Goal: Task Accomplishment & Management: Complete application form

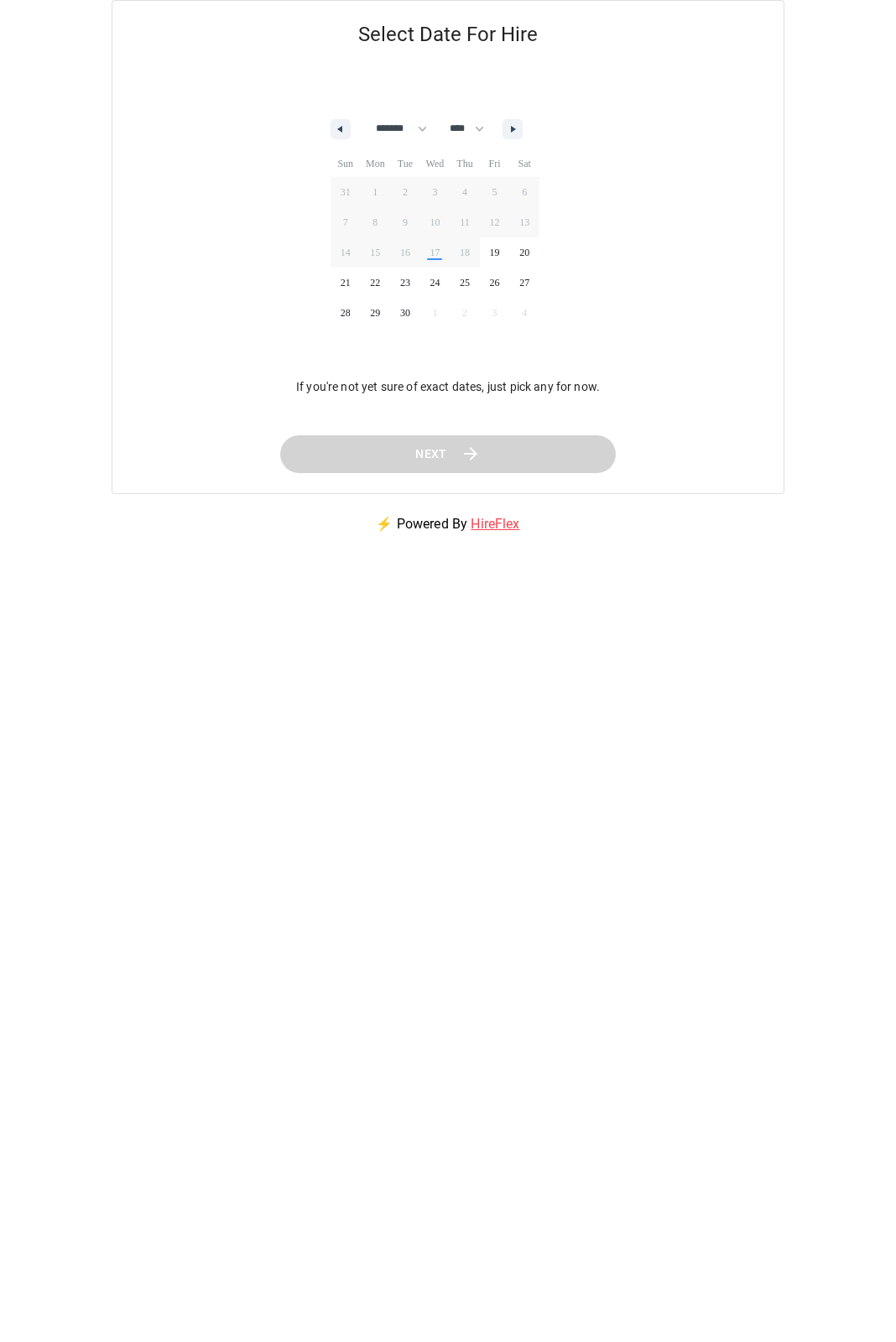
select select "*"
select select "****"
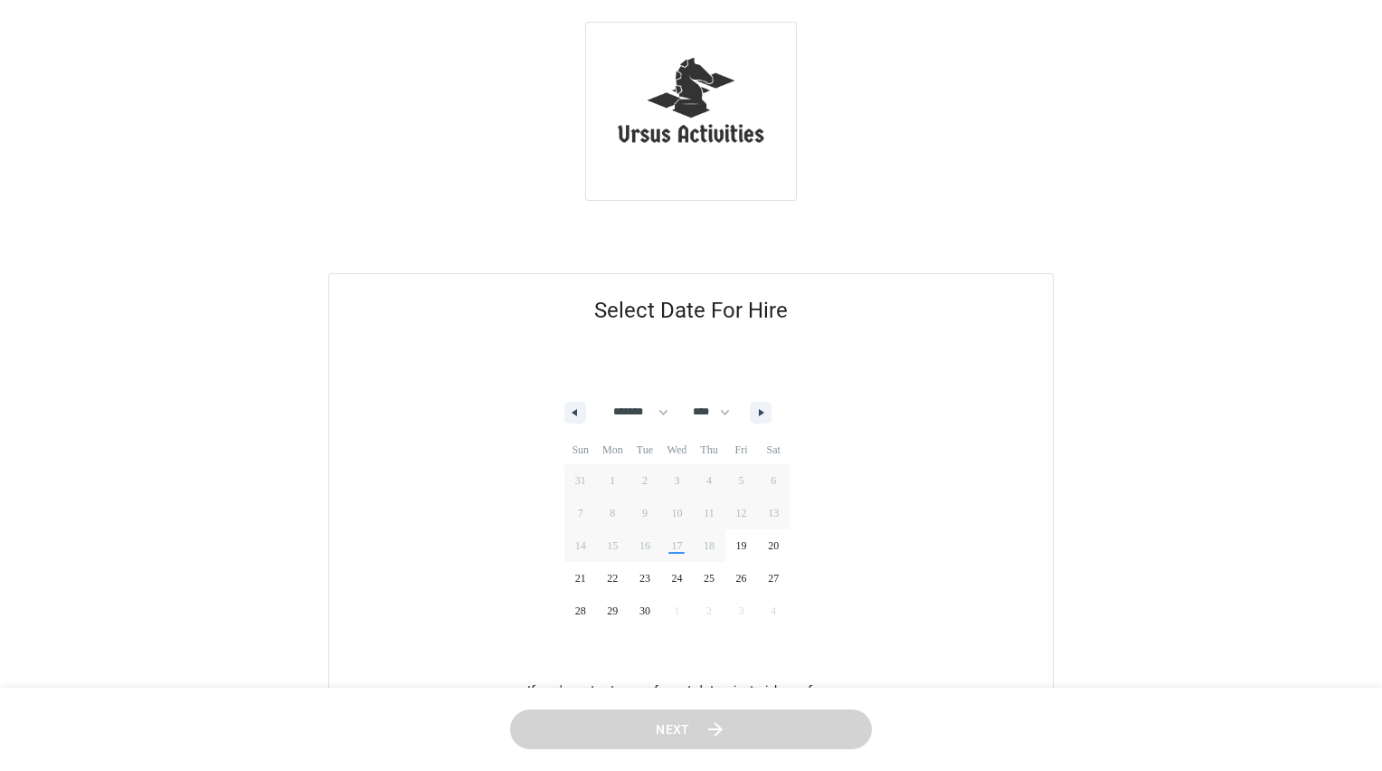
select select "*"
select select "****"
click at [661, 412] on select "******* ******** ***** ***** *** **** **** ****** ********* ******* ******** **…" at bounding box center [629, 412] width 75 height 31
select select "*"
click at [592, 397] on select "******* ******** ***** ***** *** **** **** ****** ********* ******* ******** **…" at bounding box center [629, 412] width 75 height 31
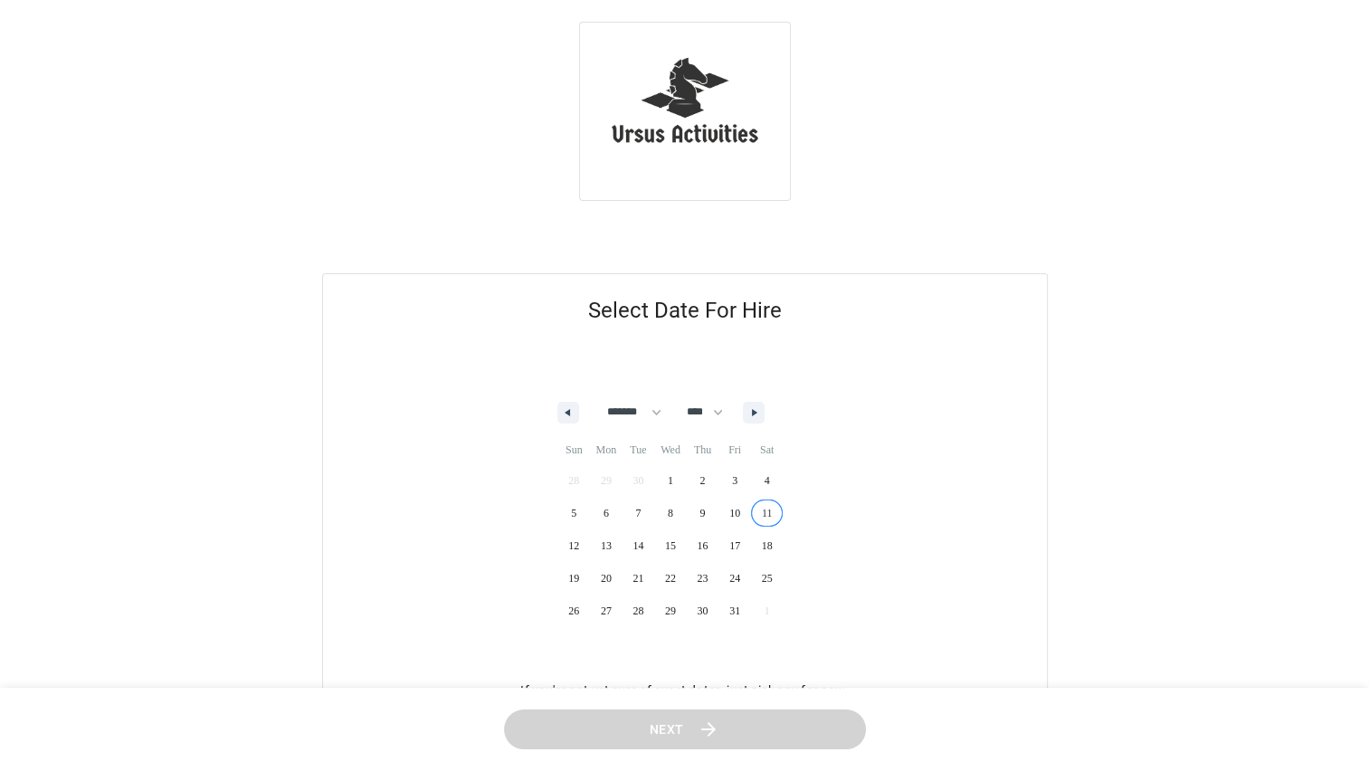
click at [782, 516] on span "11" at bounding box center [767, 513] width 33 height 24
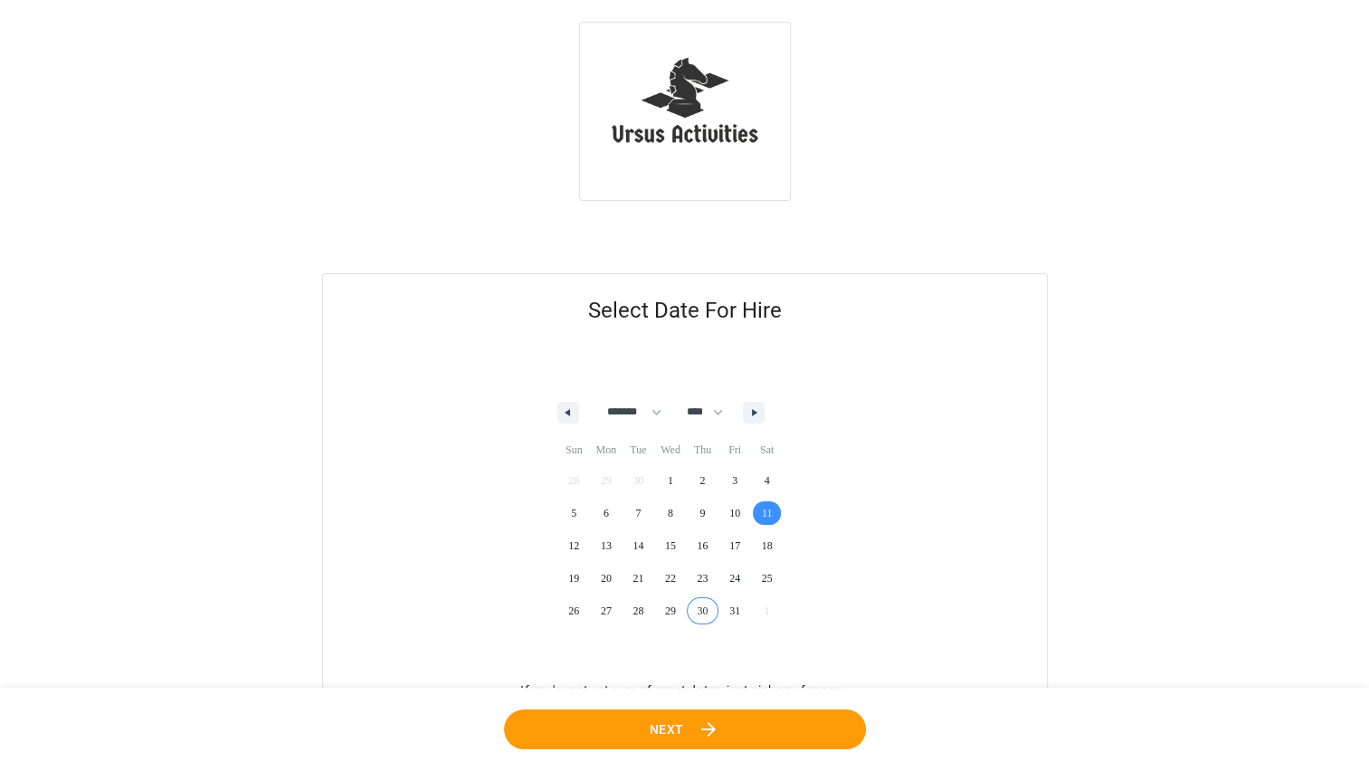
click at [687, 734] on button "Next" at bounding box center [684, 728] width 367 height 41
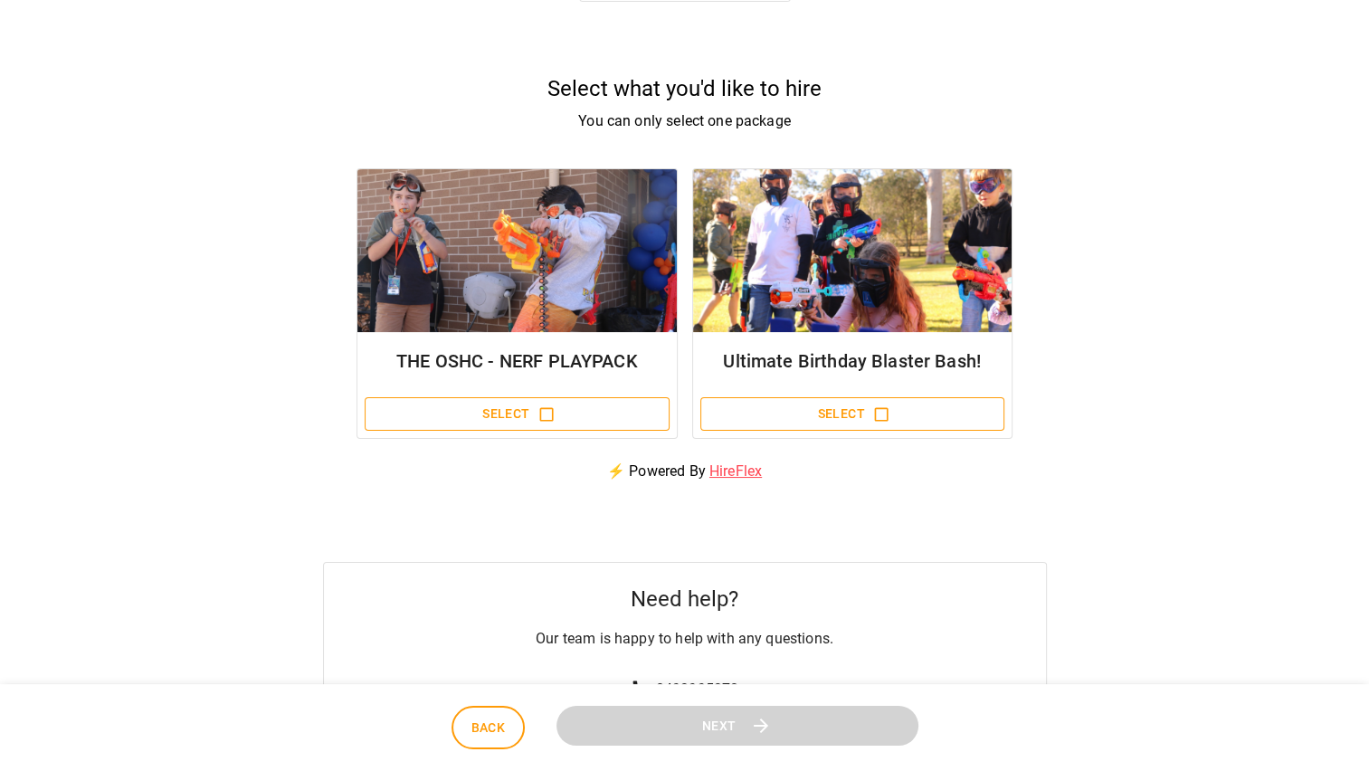
scroll to position [271, 0]
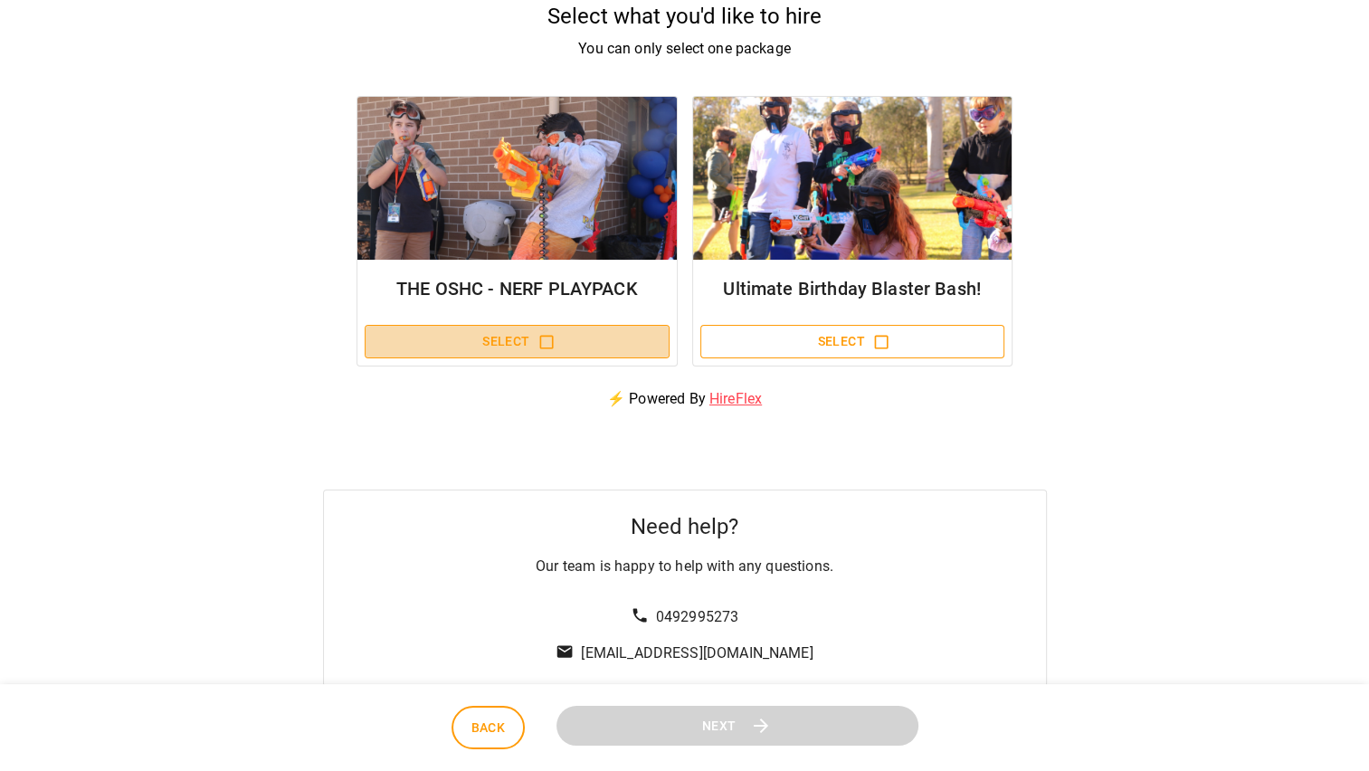
click at [540, 338] on icon "button" at bounding box center [546, 342] width 14 height 14
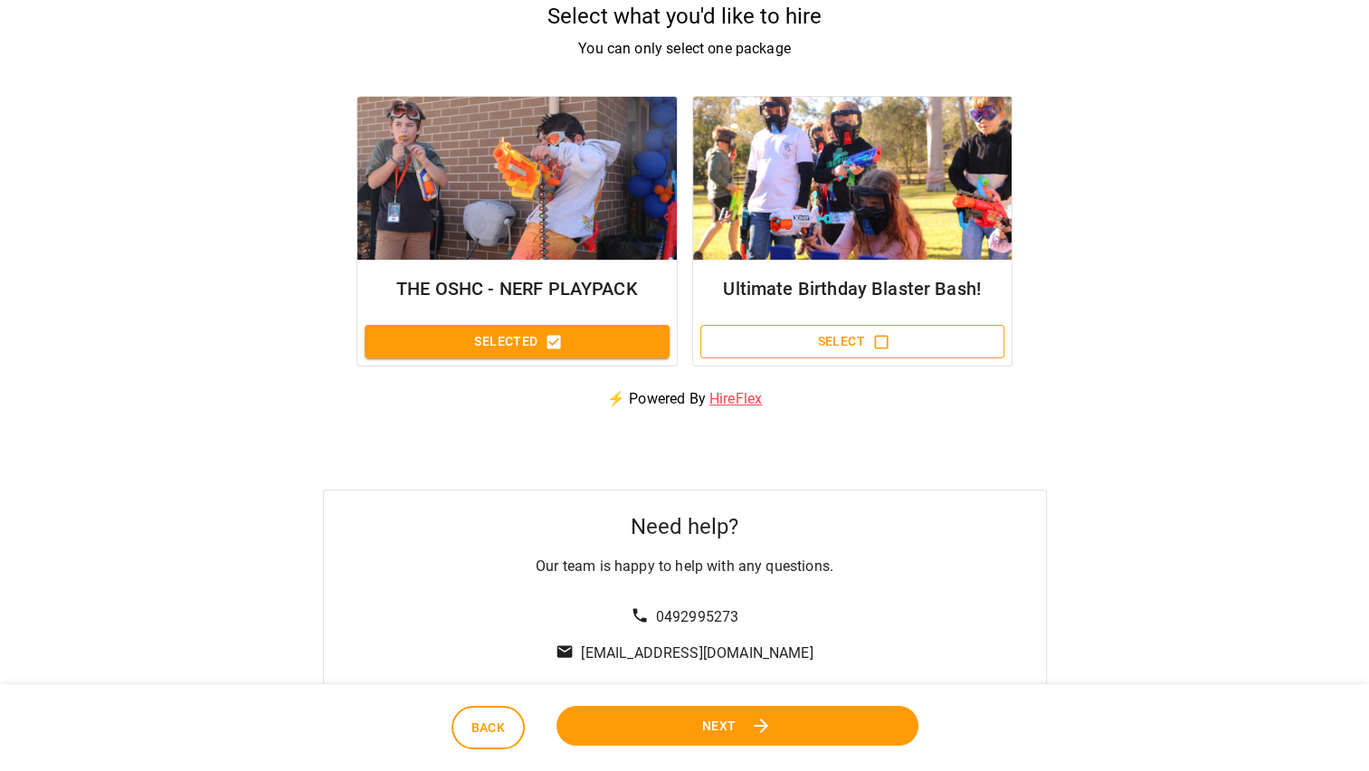
click at [746, 725] on button "Next" at bounding box center [737, 726] width 362 height 41
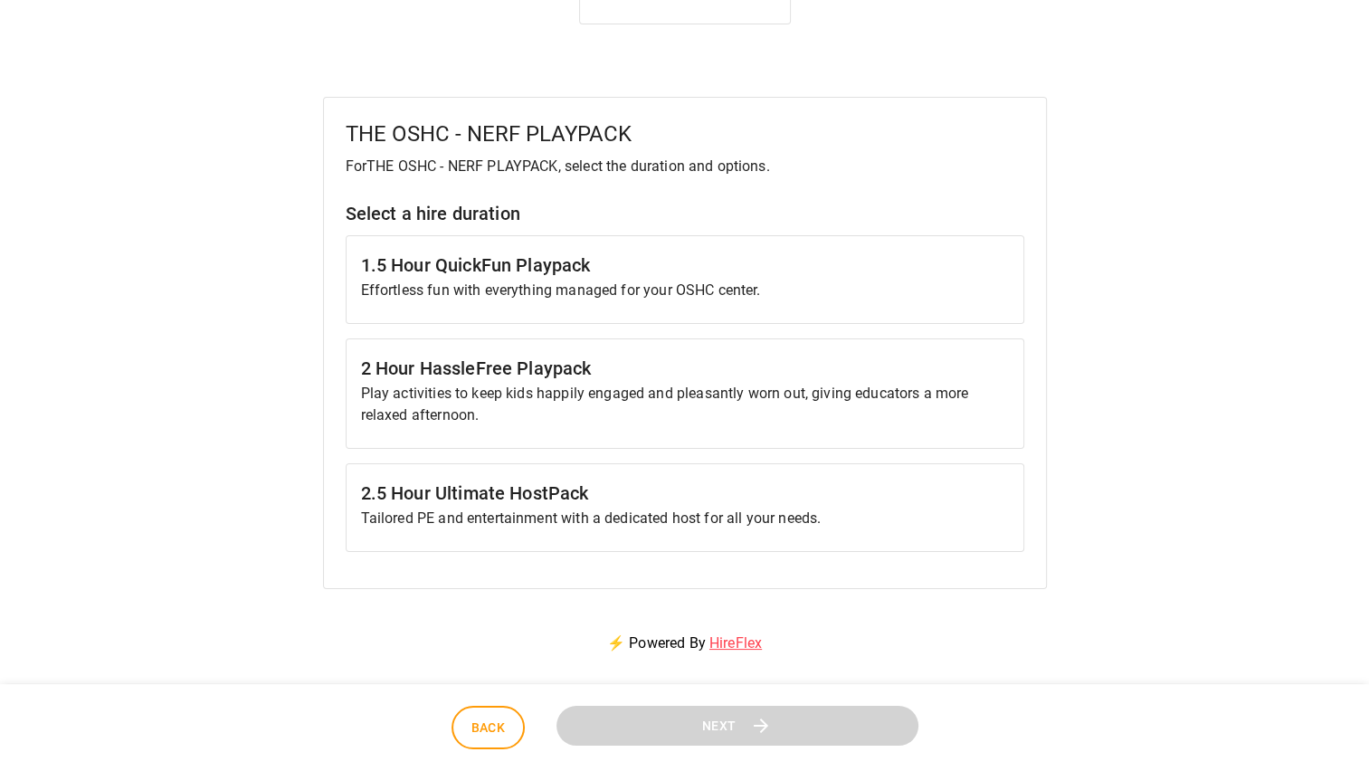
scroll to position [181, 0]
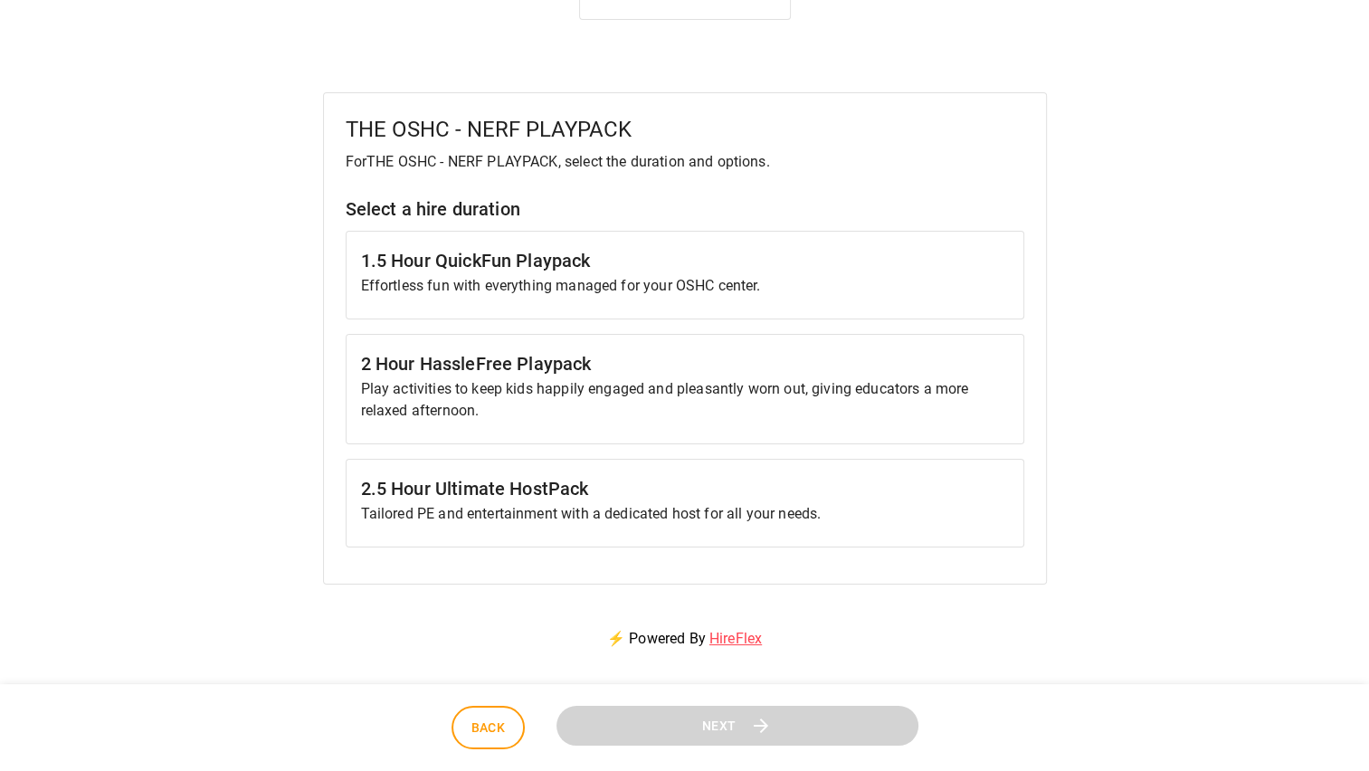
click at [434, 497] on h6 "2.5 Hour Ultimate HostPack" at bounding box center [685, 488] width 648 height 29
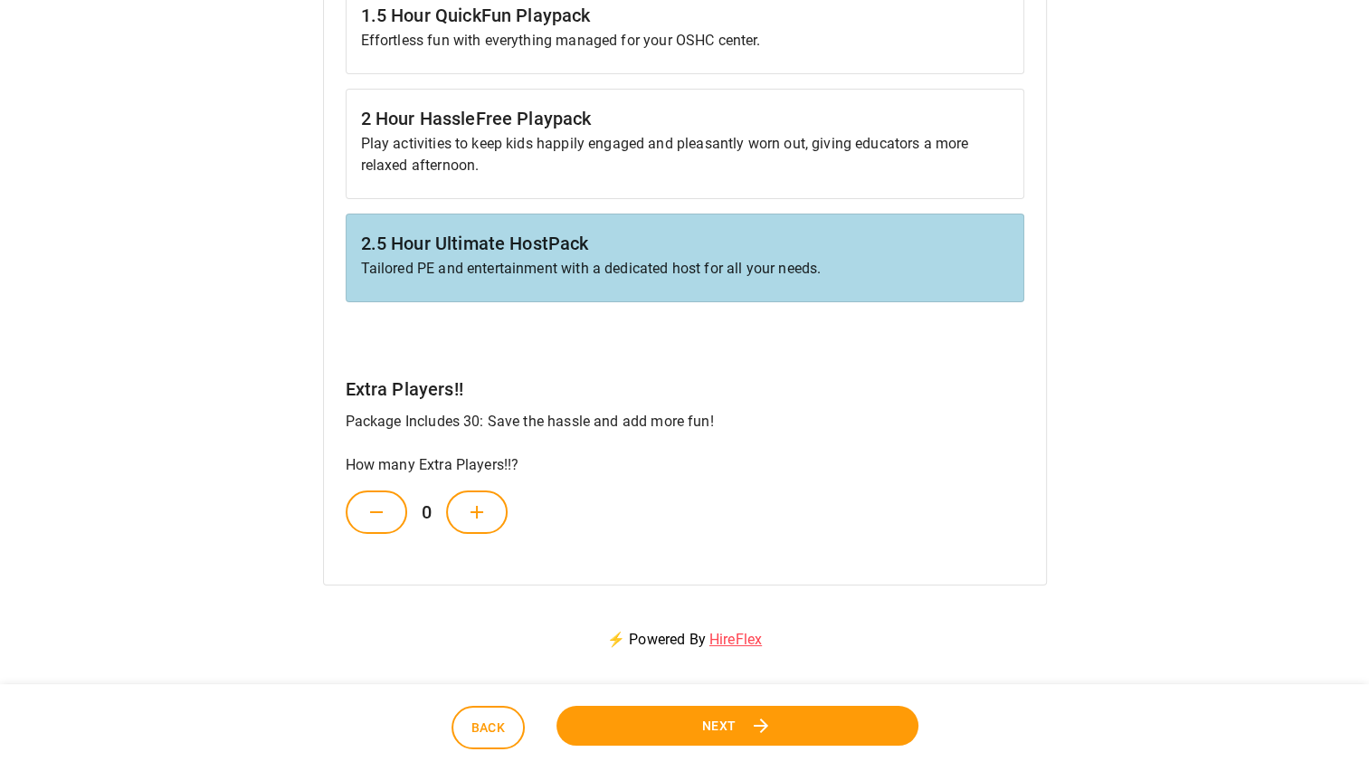
scroll to position [452, 0]
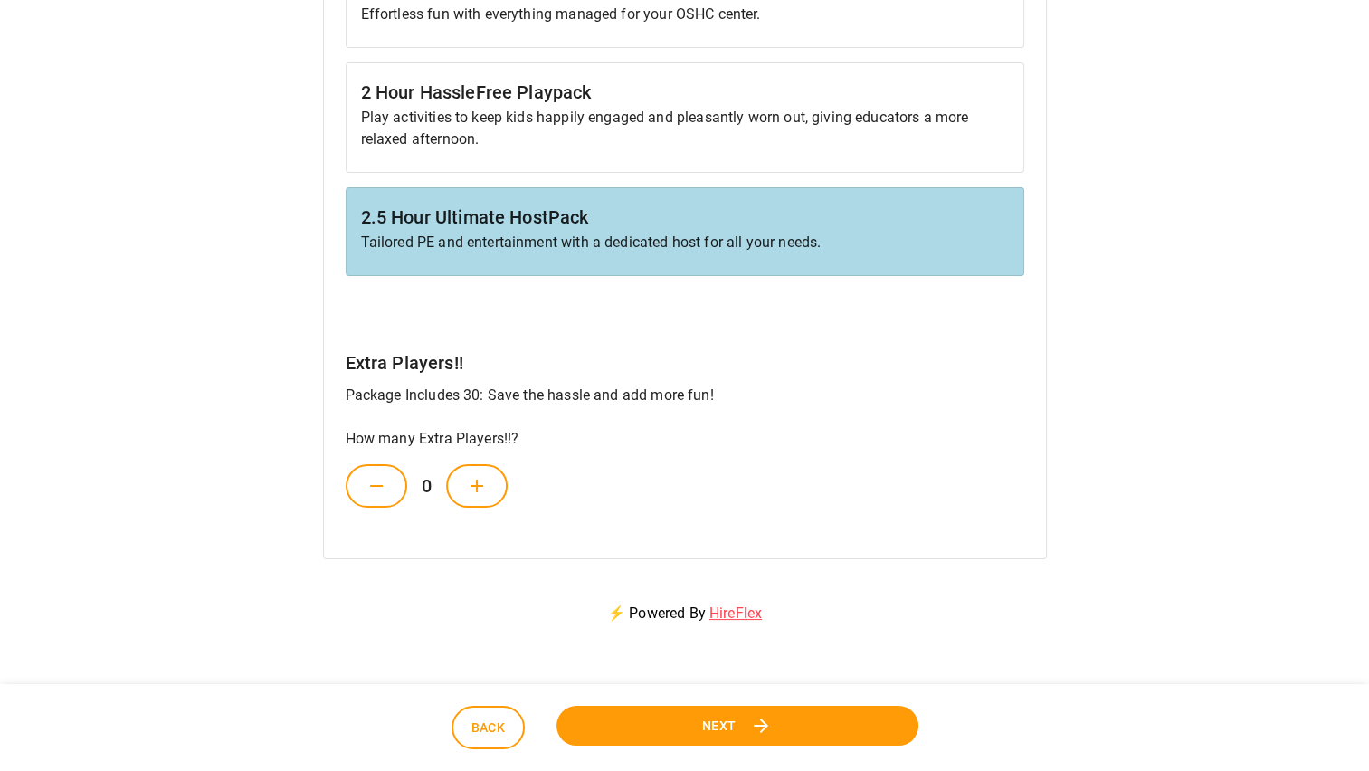
click at [465, 480] on button at bounding box center [477, 485] width 62 height 43
click at [468, 480] on icon at bounding box center [477, 486] width 22 height 22
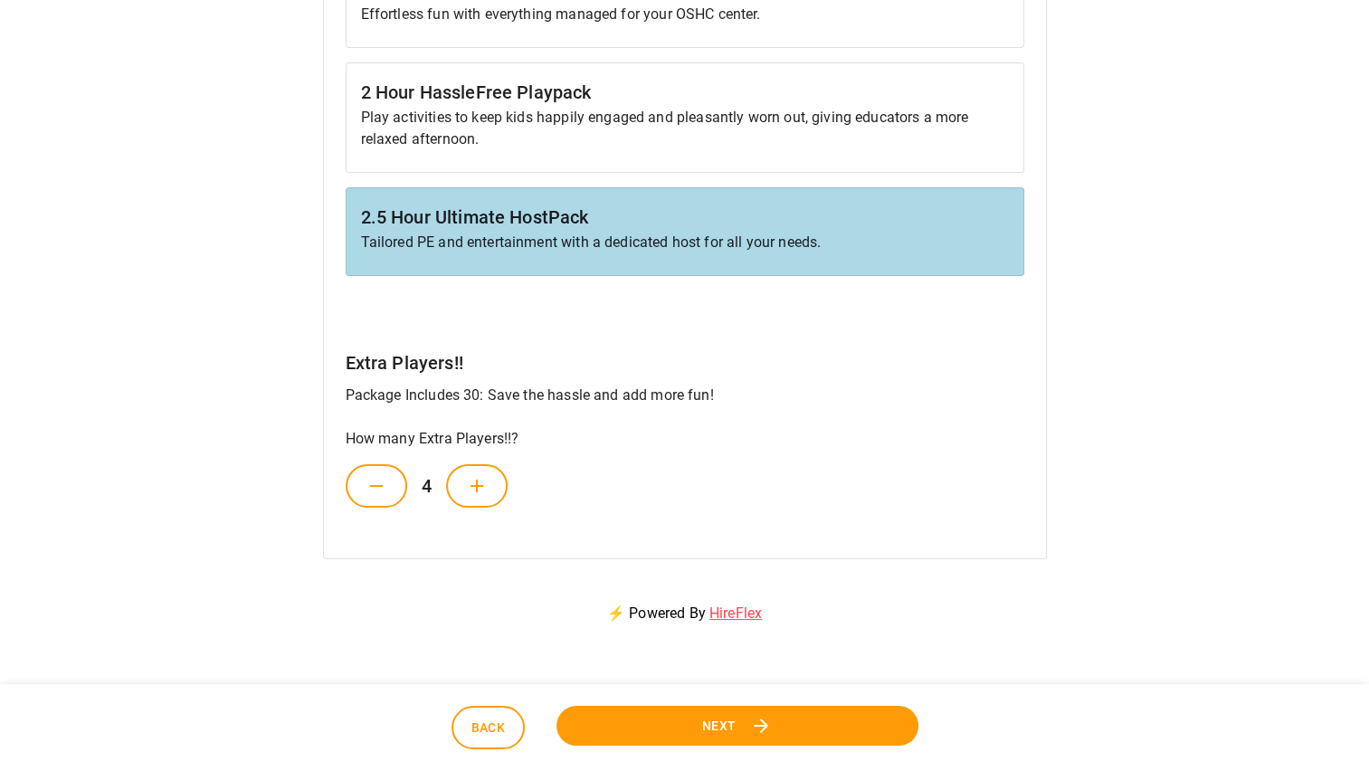
click at [468, 480] on icon at bounding box center [477, 486] width 22 height 22
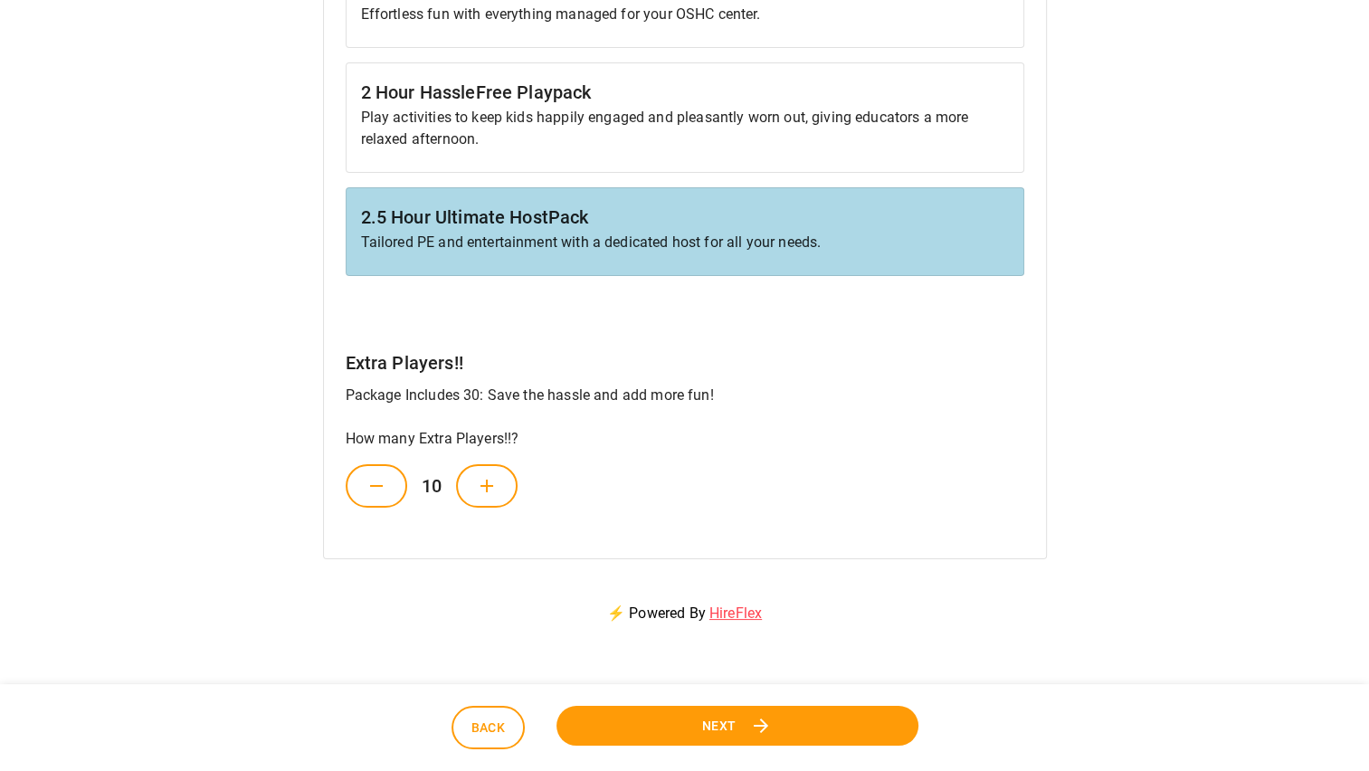
click at [468, 480] on button at bounding box center [487, 485] width 62 height 43
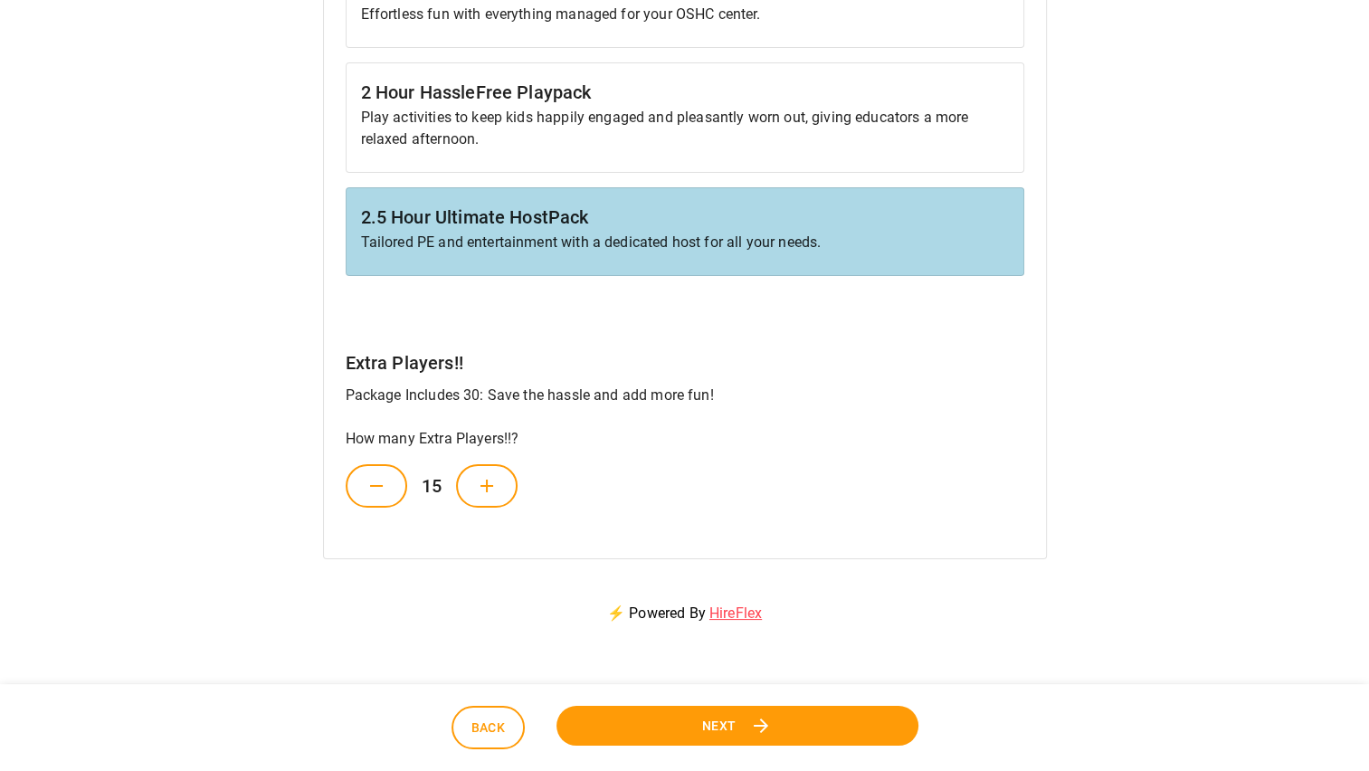
click at [468, 480] on button at bounding box center [487, 485] width 62 height 43
click at [467, 480] on button at bounding box center [487, 485] width 62 height 43
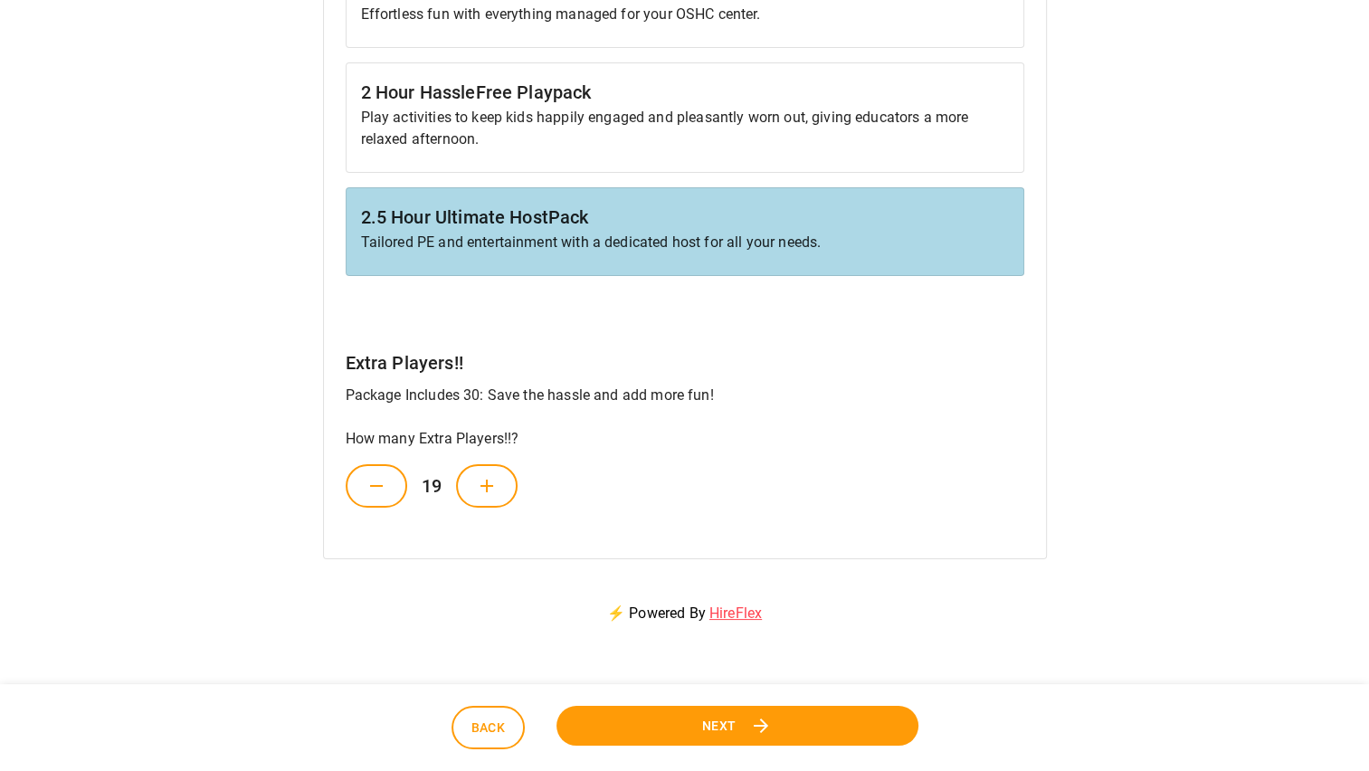
click at [467, 480] on button at bounding box center [487, 485] width 62 height 43
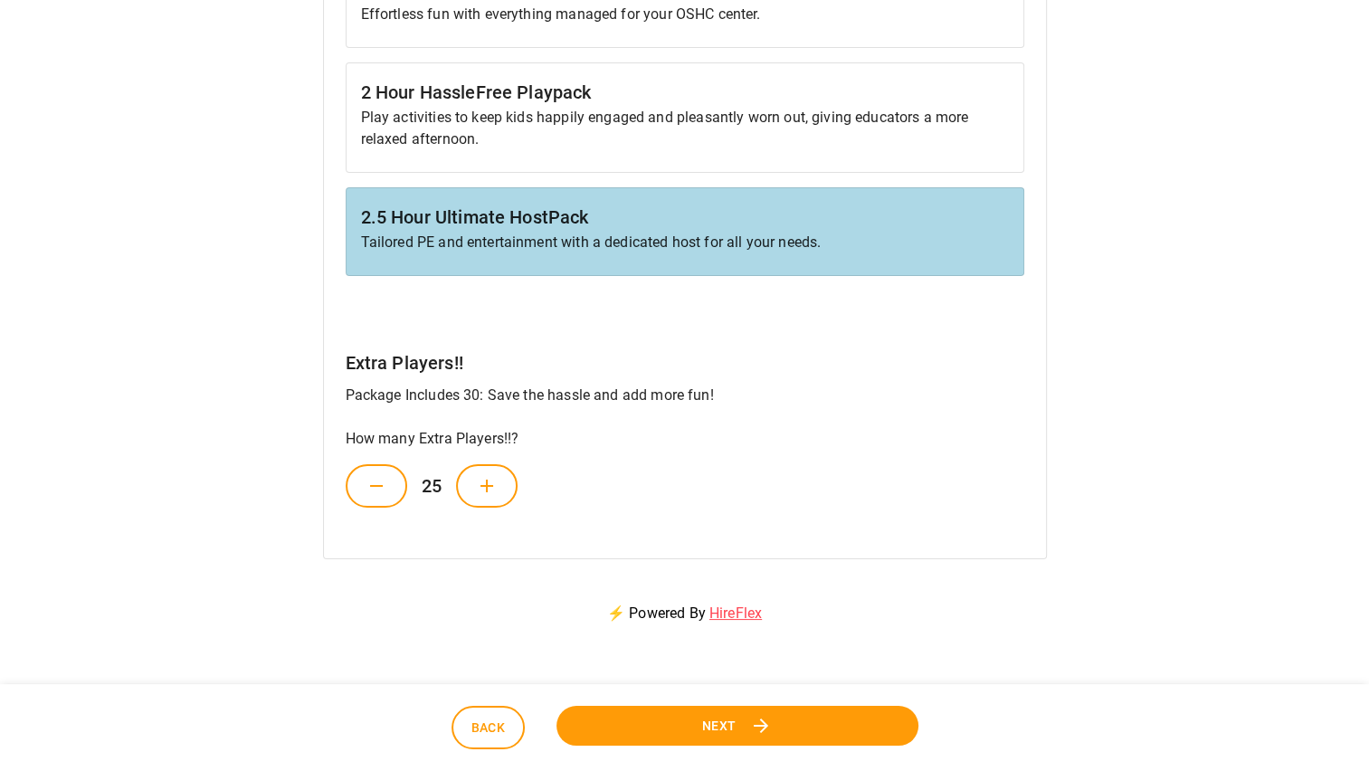
click at [467, 480] on button at bounding box center [487, 485] width 62 height 43
click at [466, 480] on button at bounding box center [487, 485] width 62 height 43
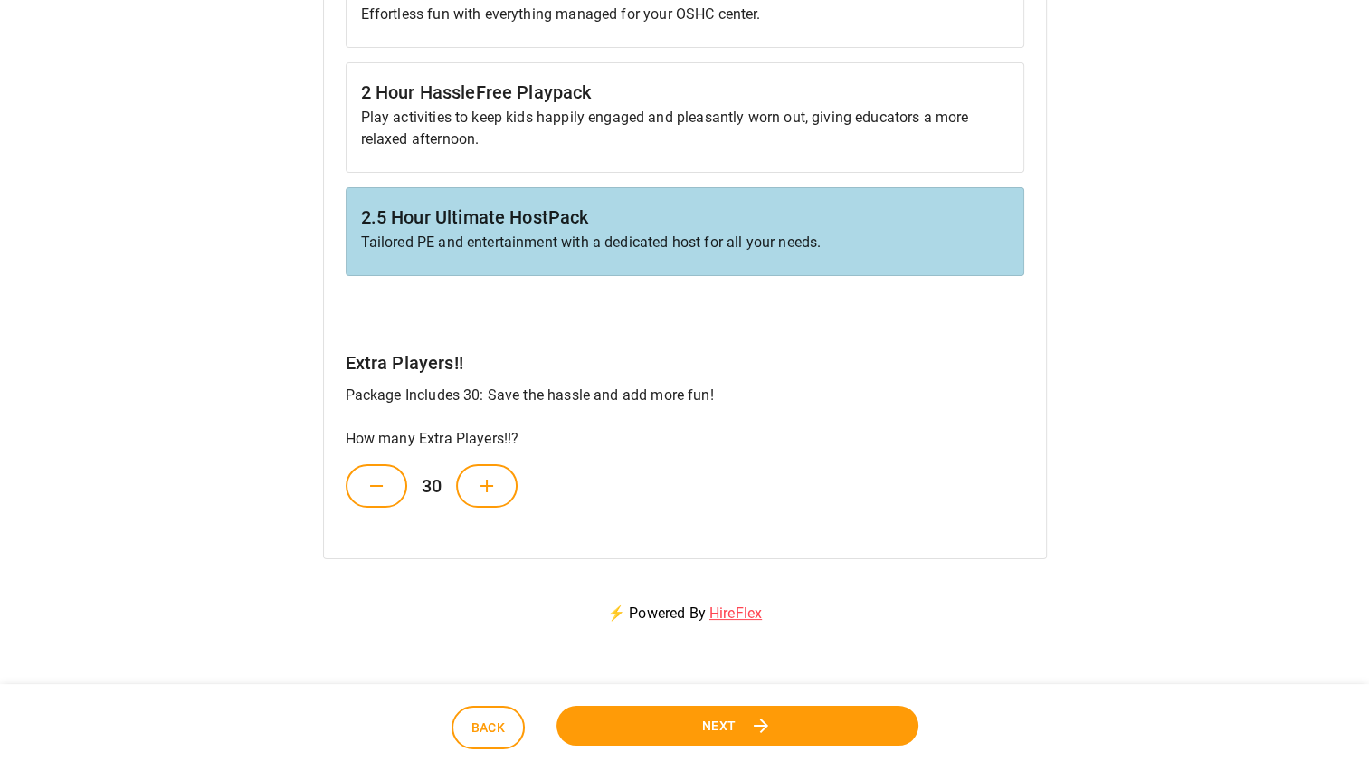
click at [466, 480] on button at bounding box center [487, 485] width 62 height 43
click at [465, 481] on button at bounding box center [487, 485] width 62 height 43
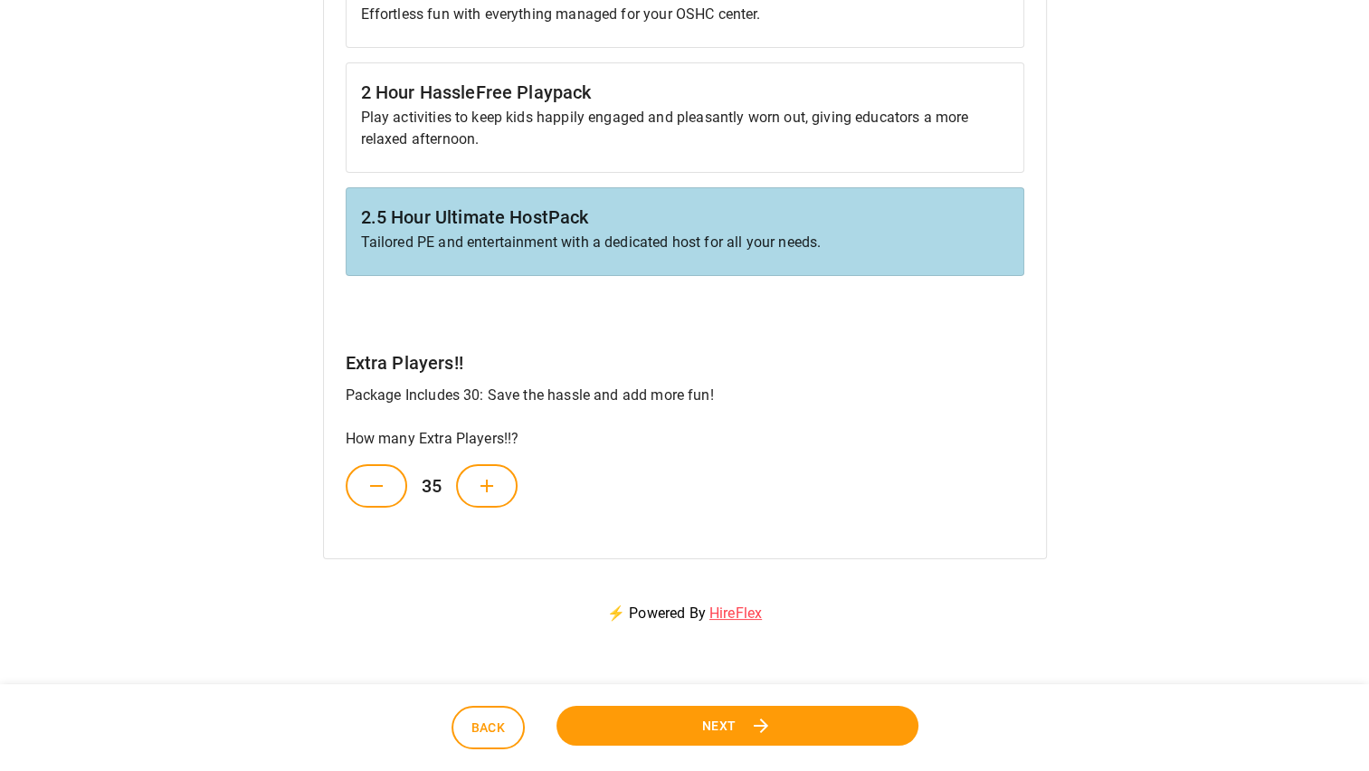
click at [465, 481] on button at bounding box center [487, 485] width 62 height 43
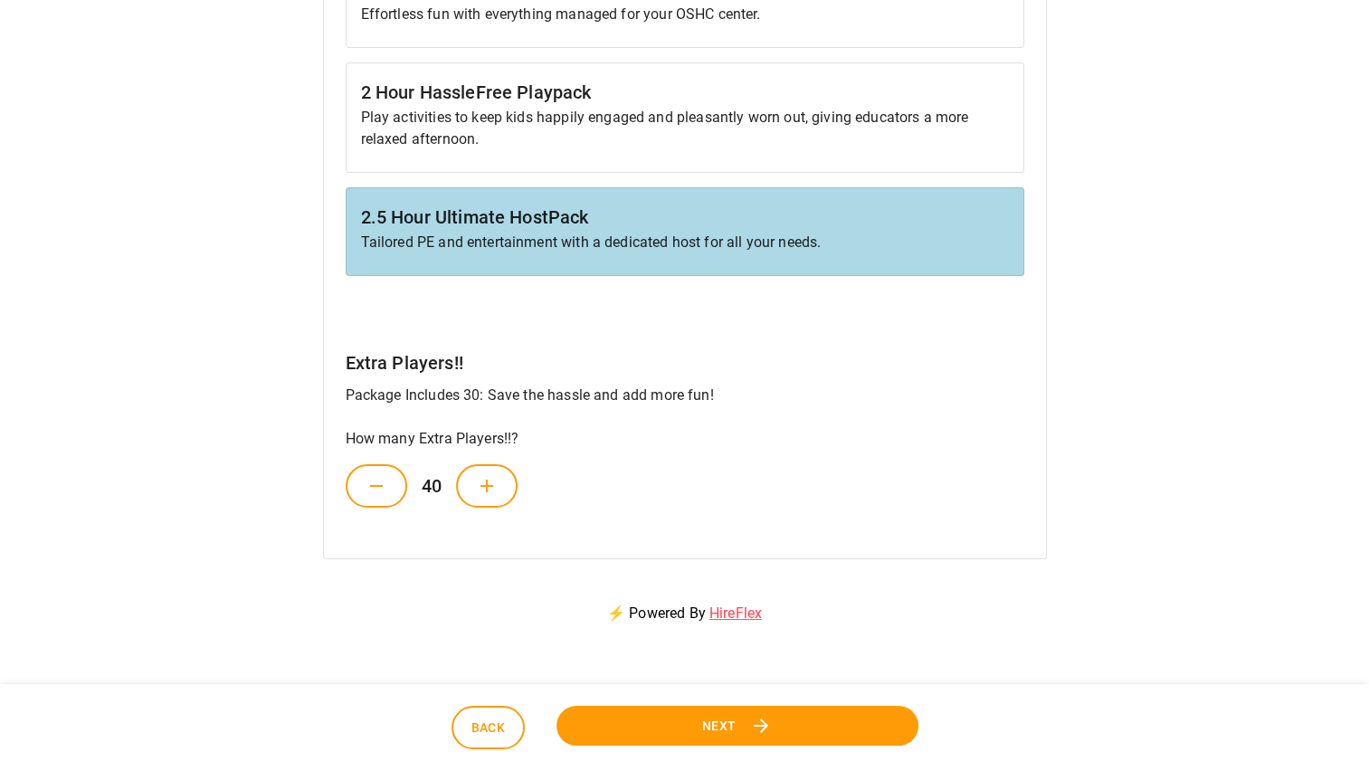
click at [465, 481] on button at bounding box center [487, 485] width 62 height 43
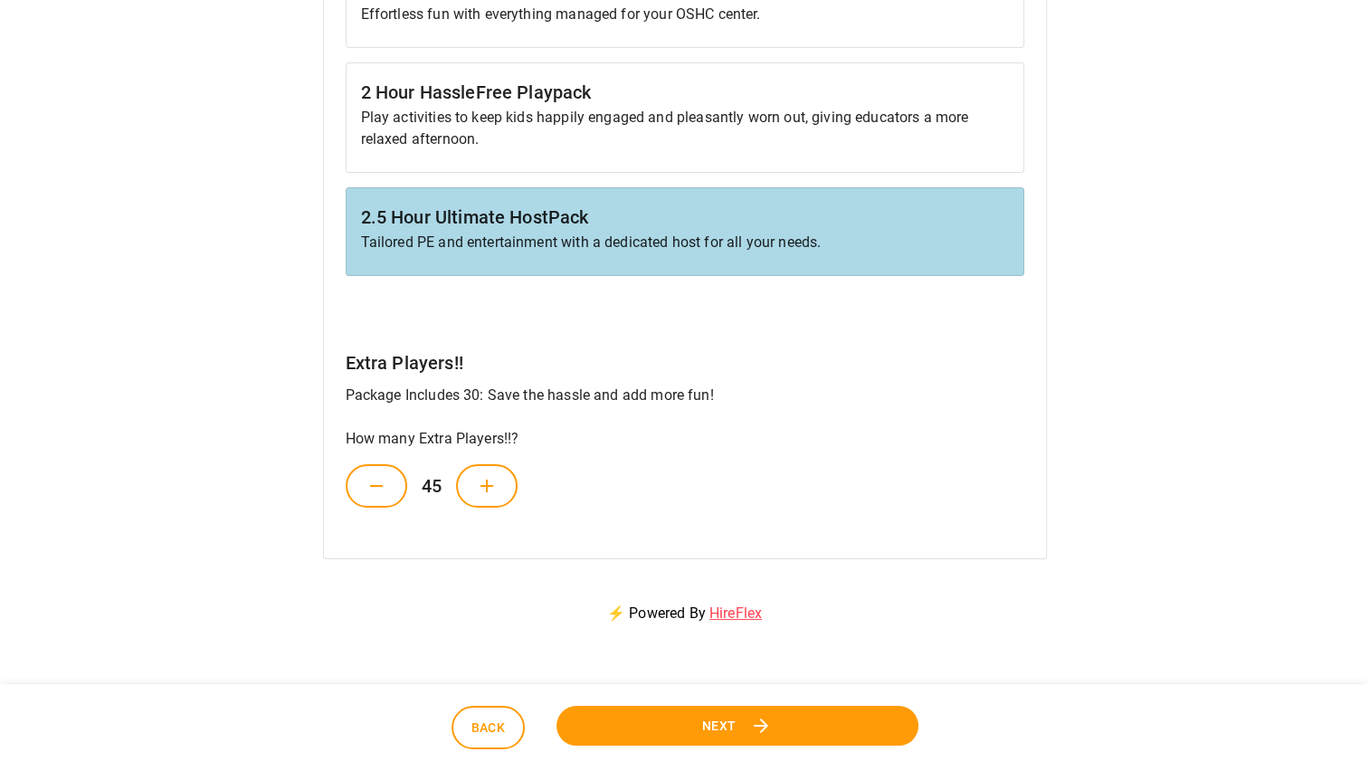
click at [465, 481] on button at bounding box center [487, 485] width 62 height 43
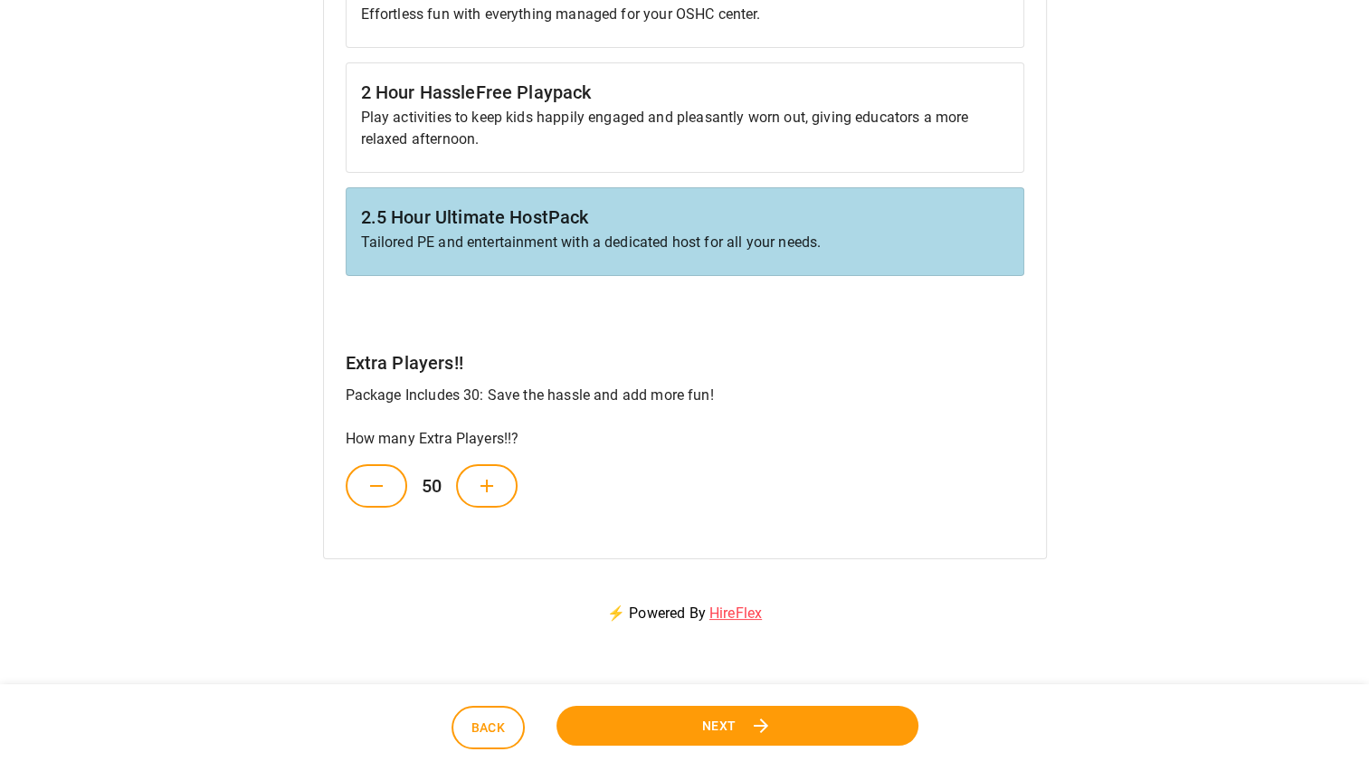
click at [465, 481] on button at bounding box center [487, 485] width 62 height 43
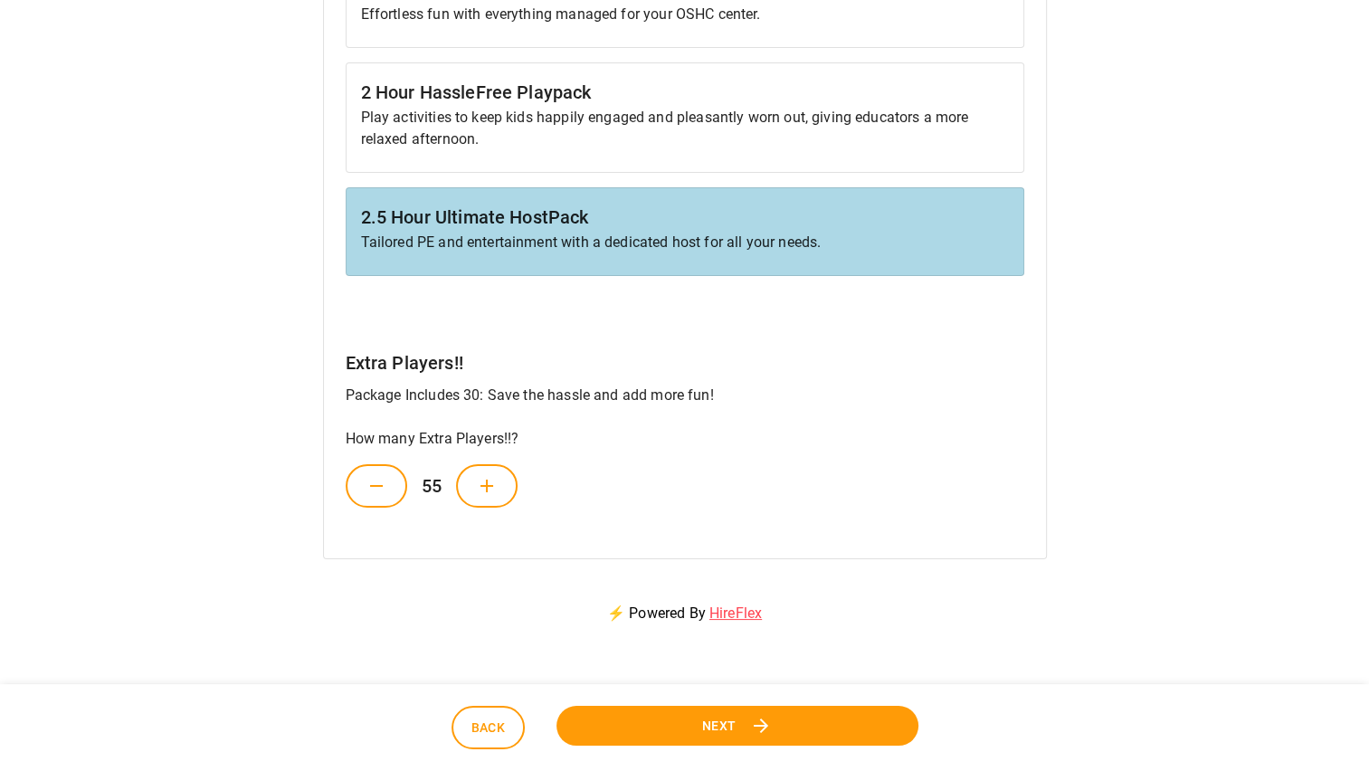
click at [465, 481] on button at bounding box center [487, 485] width 62 height 43
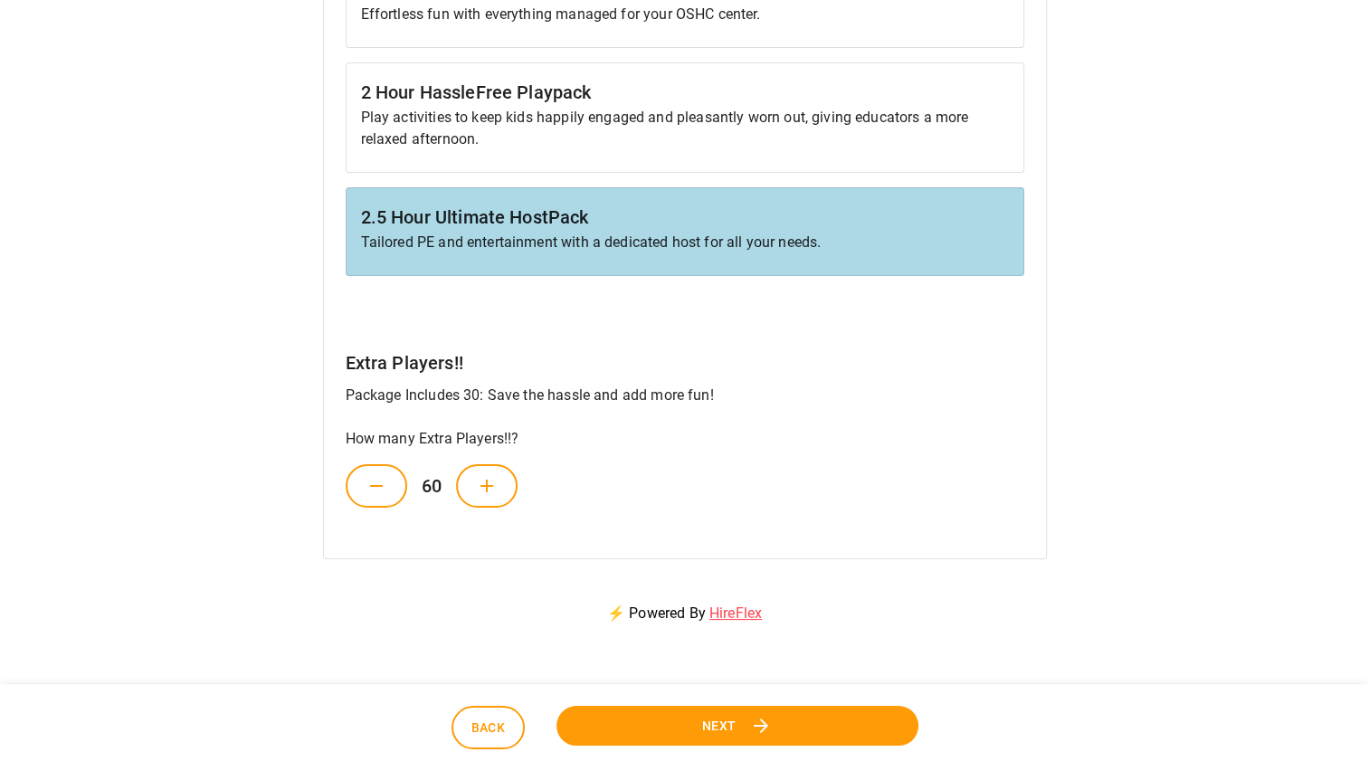
click at [465, 481] on button at bounding box center [487, 485] width 62 height 43
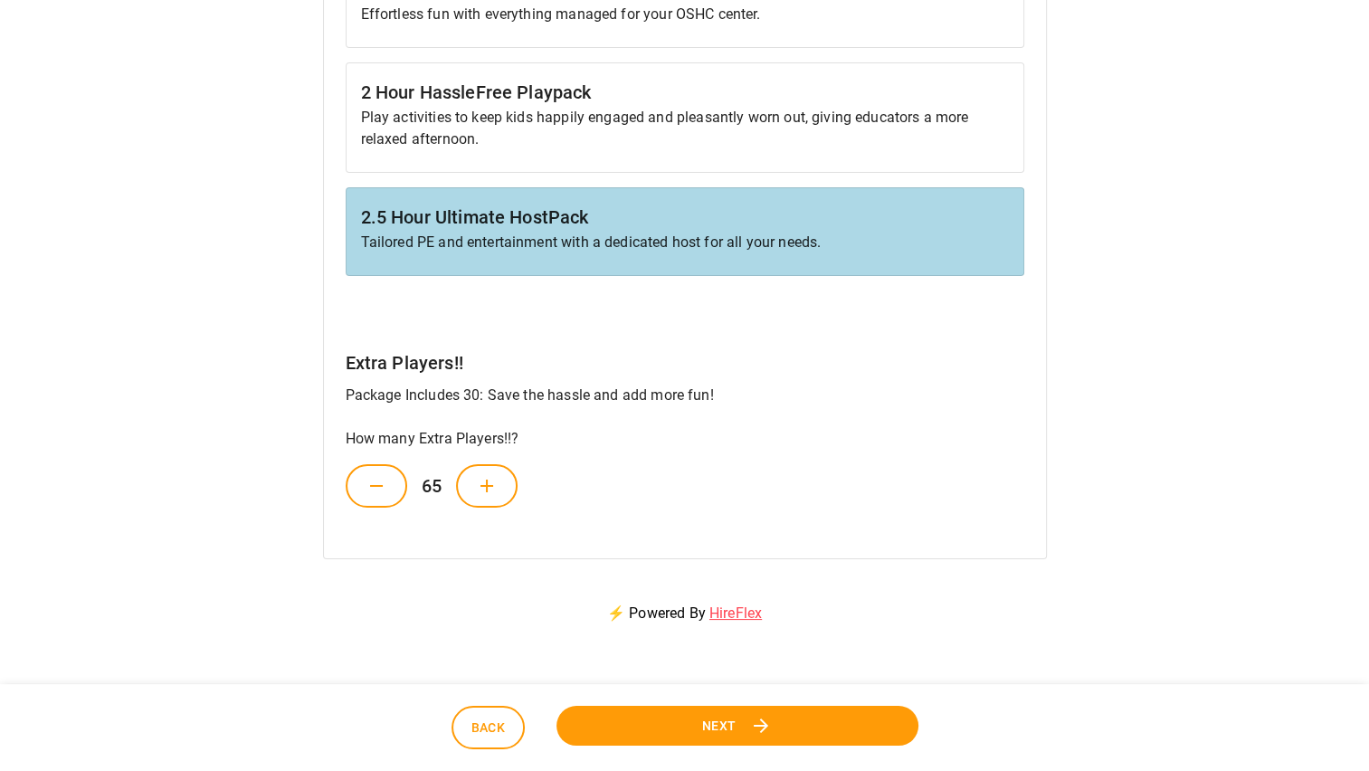
click at [465, 481] on button at bounding box center [487, 485] width 62 height 43
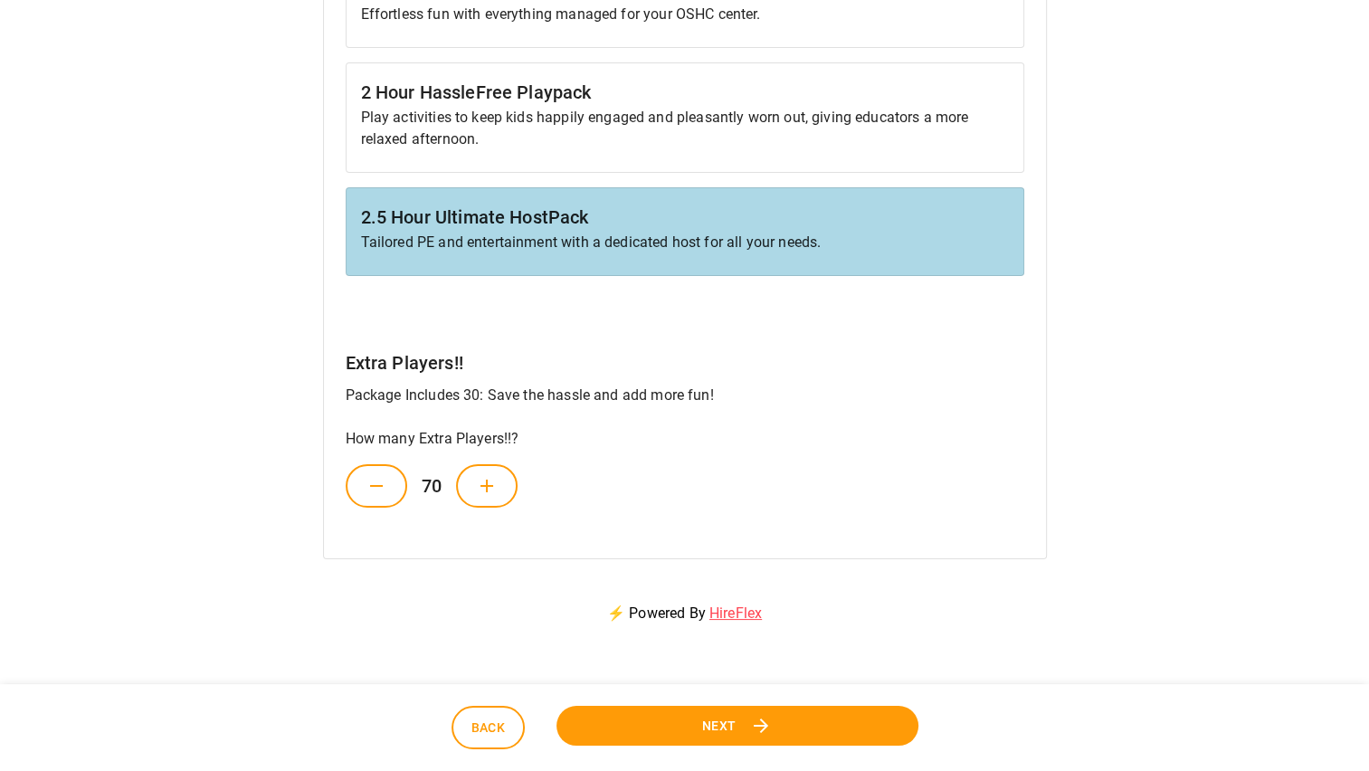
click at [465, 481] on button at bounding box center [487, 485] width 62 height 43
click at [351, 489] on button at bounding box center [377, 485] width 62 height 43
click at [507, 488] on button at bounding box center [487, 485] width 62 height 43
click at [502, 488] on button at bounding box center [487, 485] width 62 height 43
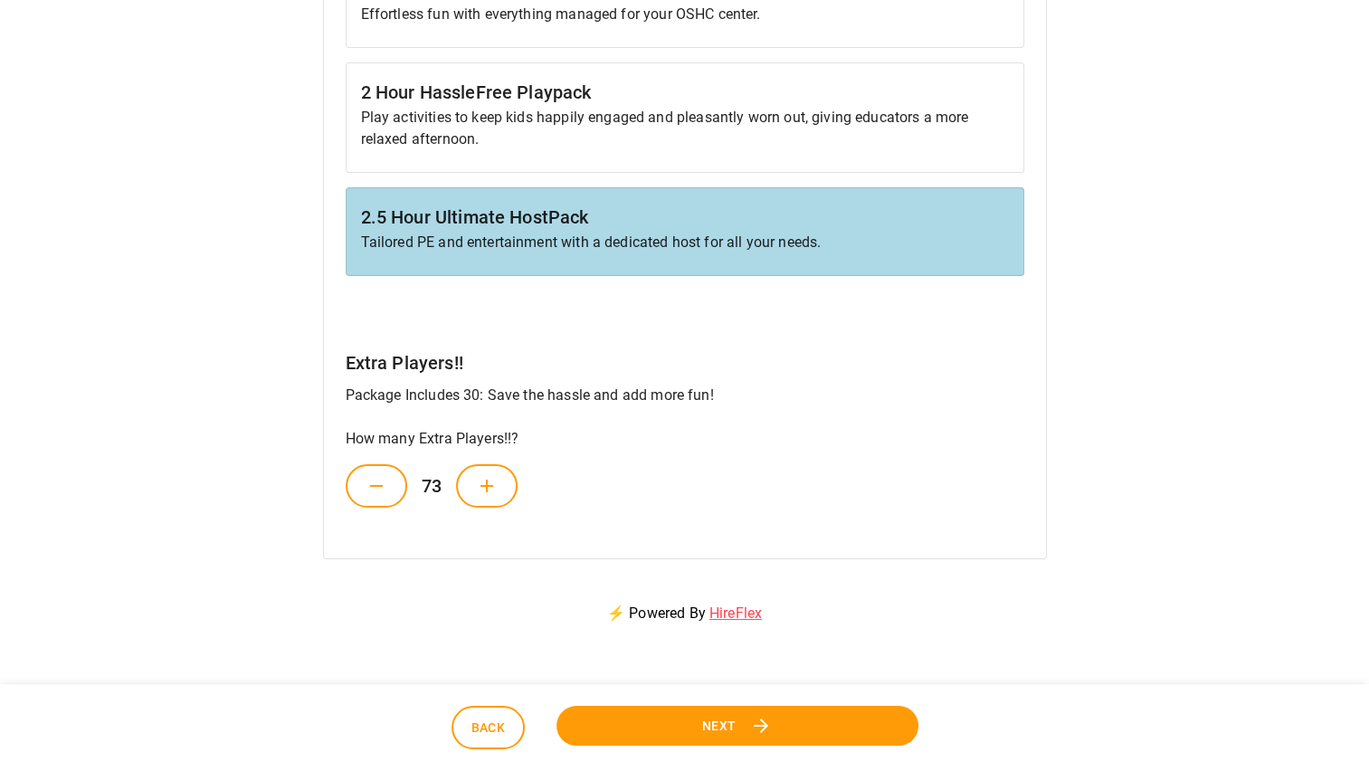
click at [501, 488] on button at bounding box center [487, 485] width 62 height 43
click at [502, 481] on button at bounding box center [487, 485] width 62 height 43
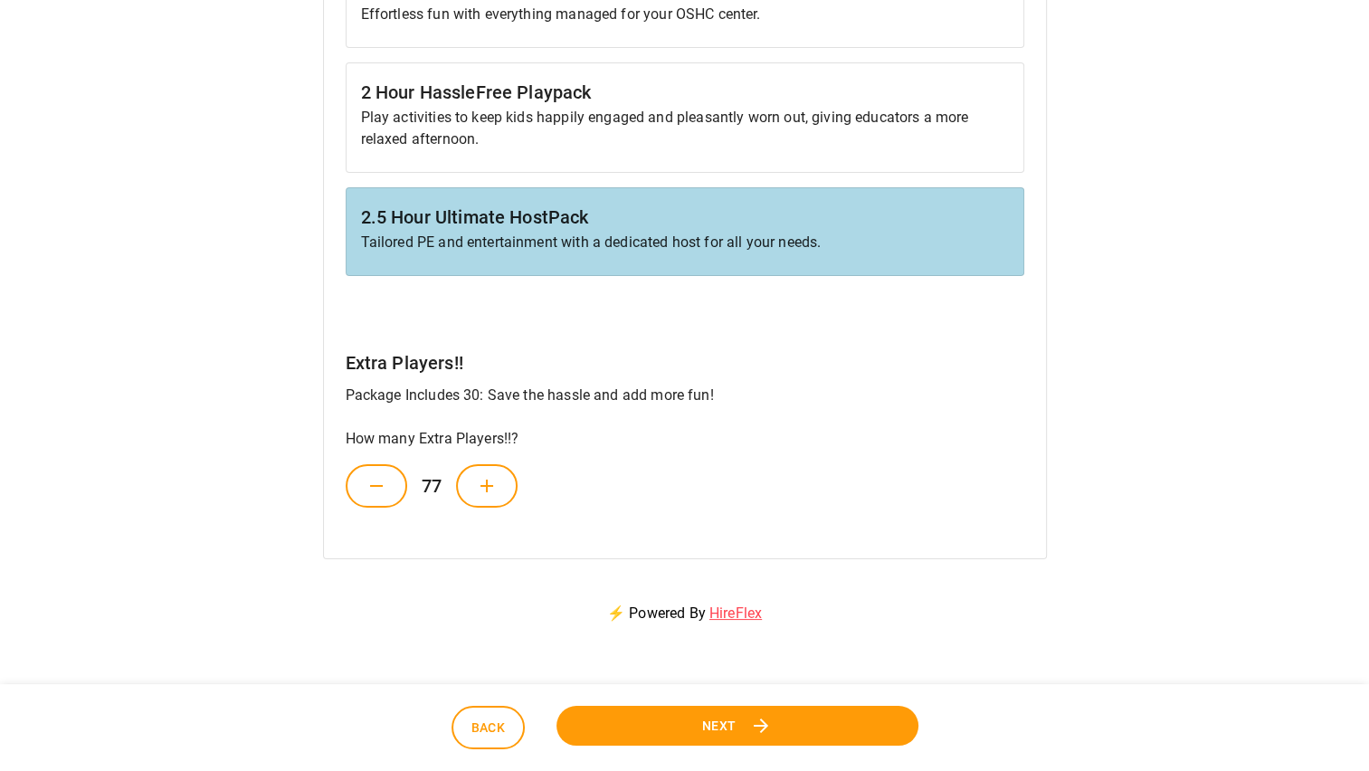
click at [502, 481] on button at bounding box center [487, 485] width 62 height 43
click at [501, 486] on button at bounding box center [487, 485] width 62 height 43
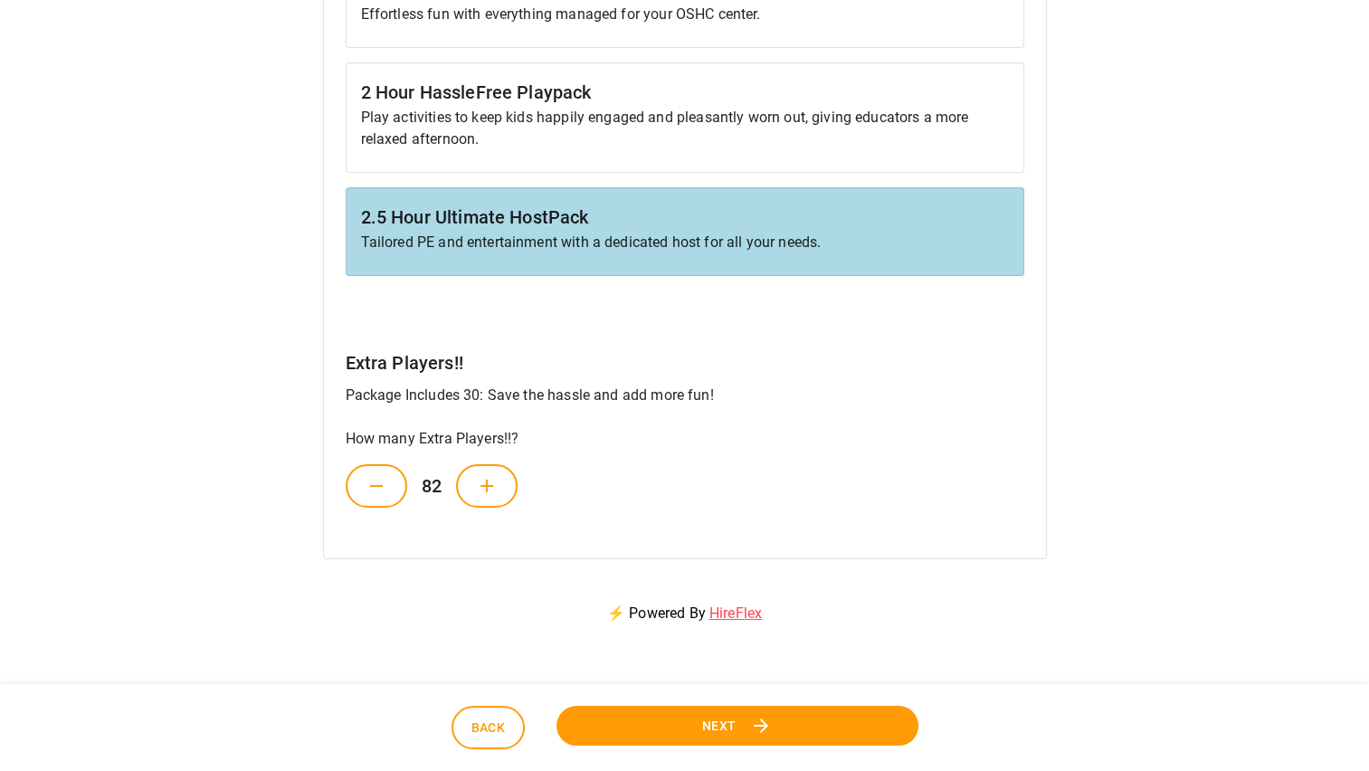
click at [501, 486] on button at bounding box center [487, 485] width 62 height 43
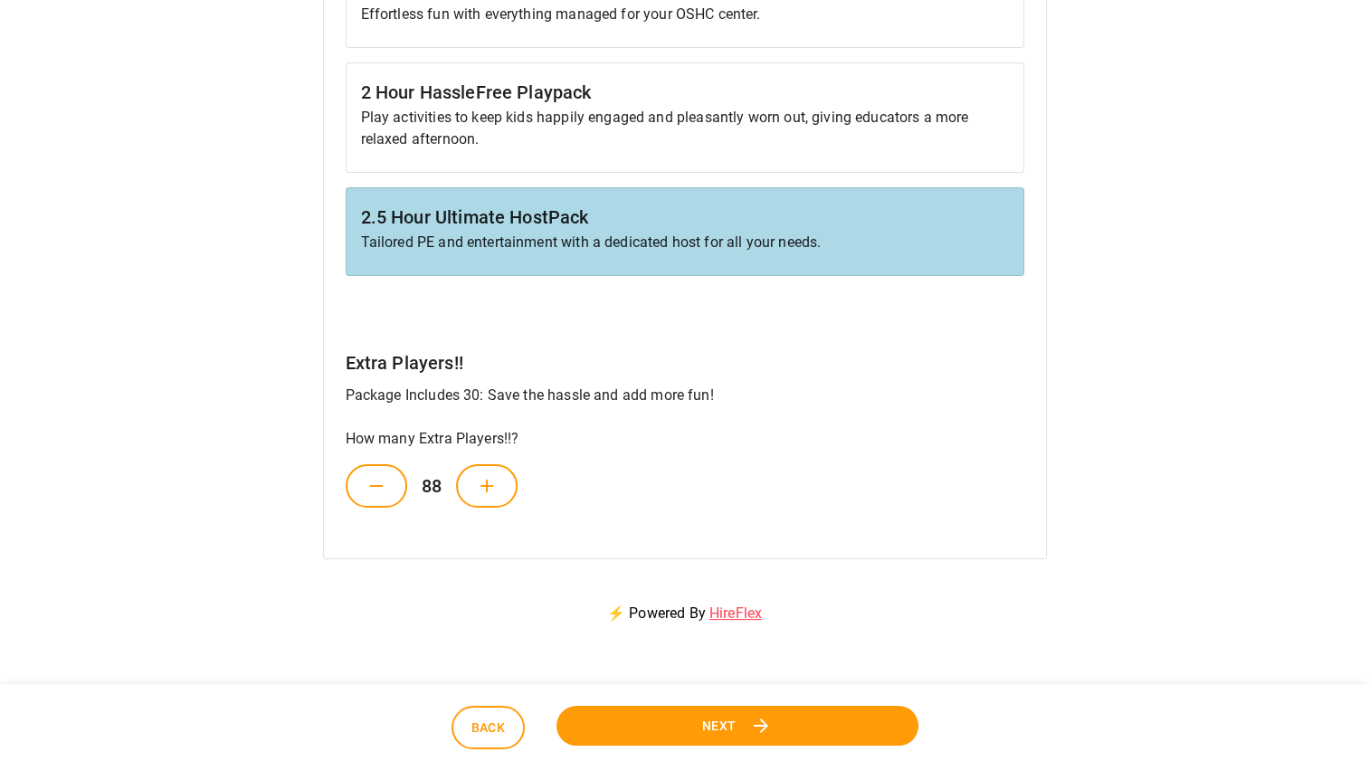
click at [501, 486] on button at bounding box center [487, 485] width 62 height 43
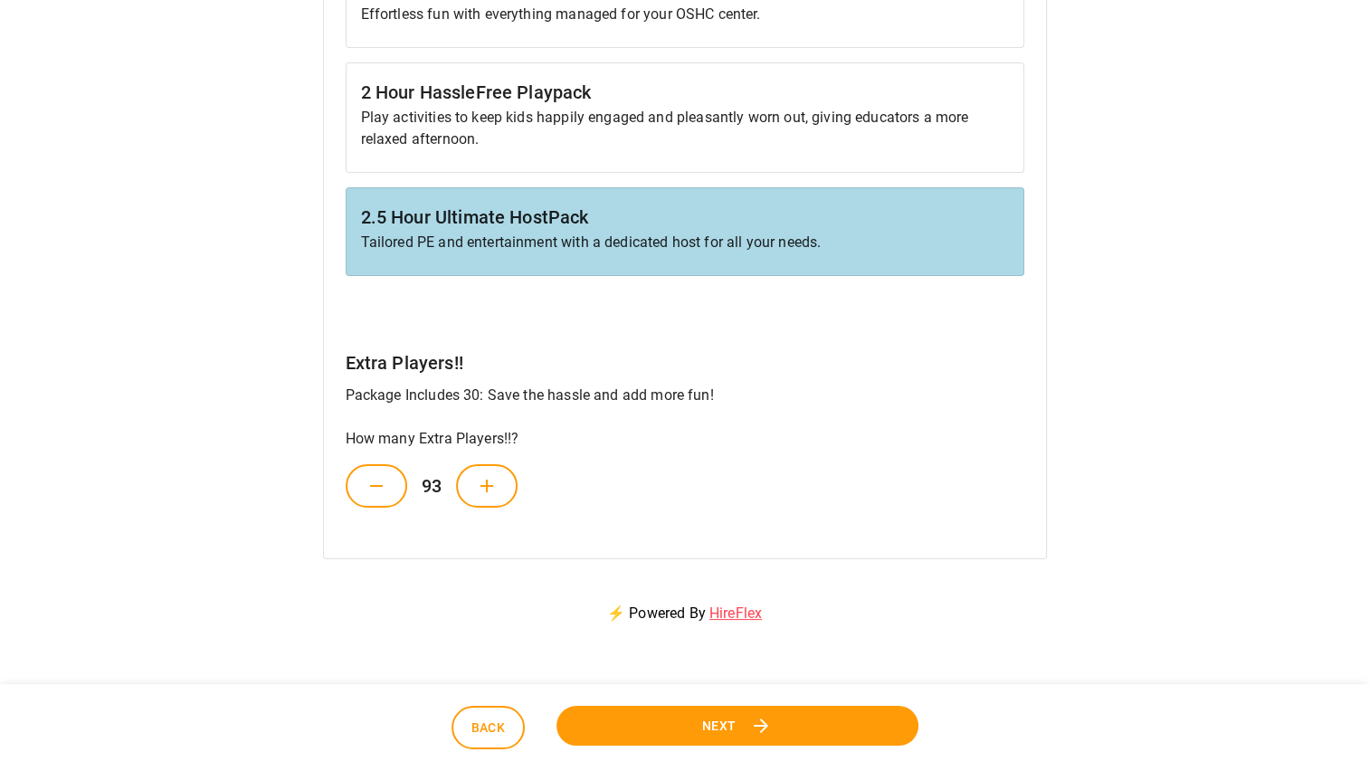
click at [501, 486] on button at bounding box center [487, 485] width 62 height 43
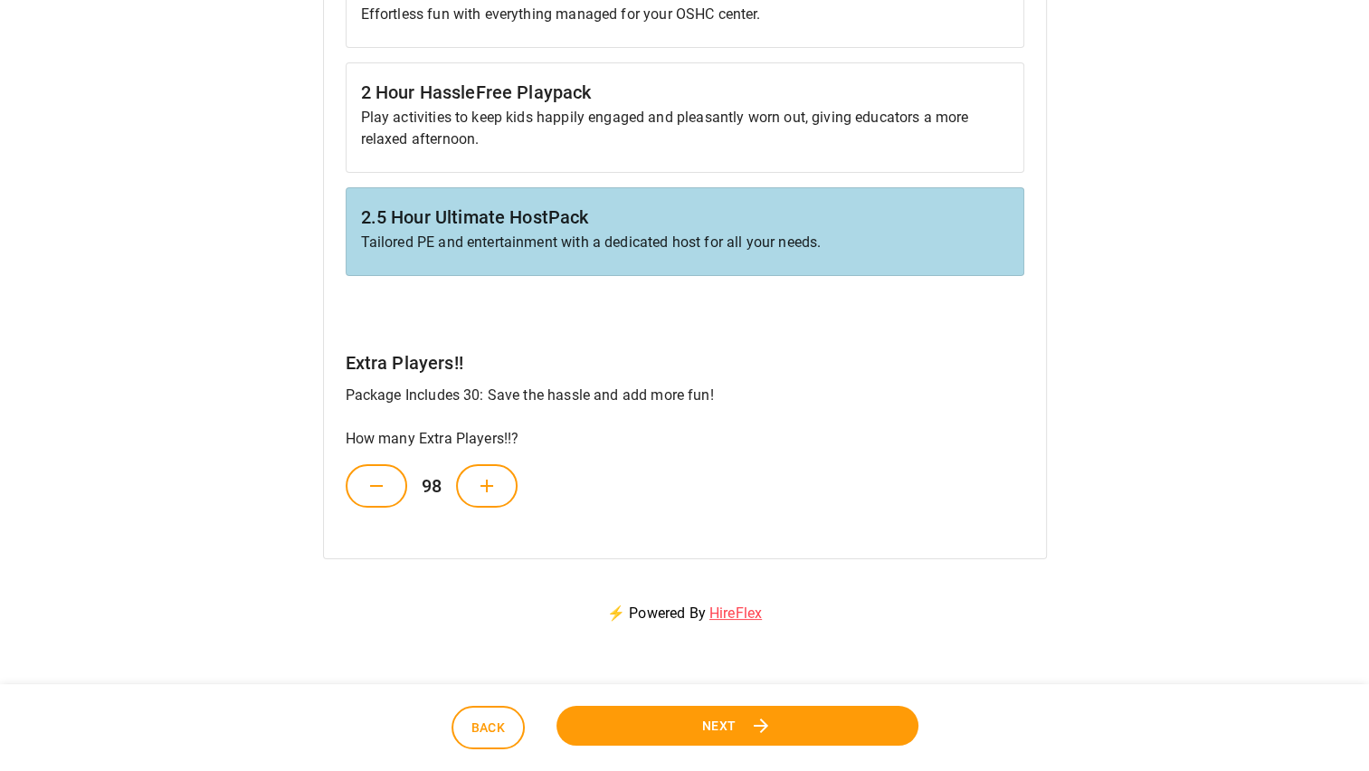
click at [501, 486] on button at bounding box center [487, 485] width 62 height 43
click at [501, 486] on icon at bounding box center [497, 486] width 22 height 22
click at [402, 487] on button at bounding box center [377, 485] width 62 height 43
click at [710, 724] on span "Next" at bounding box center [719, 726] width 34 height 23
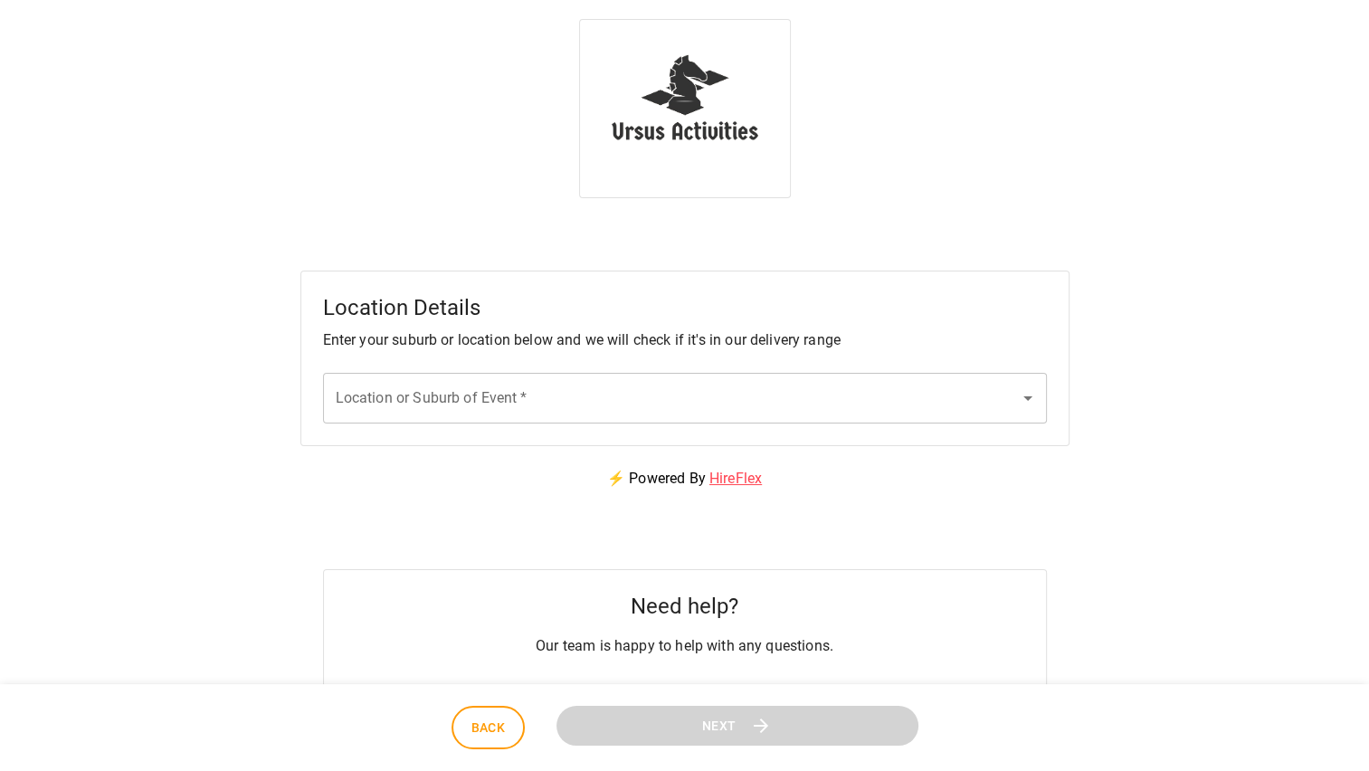
scroll to position [0, 0]
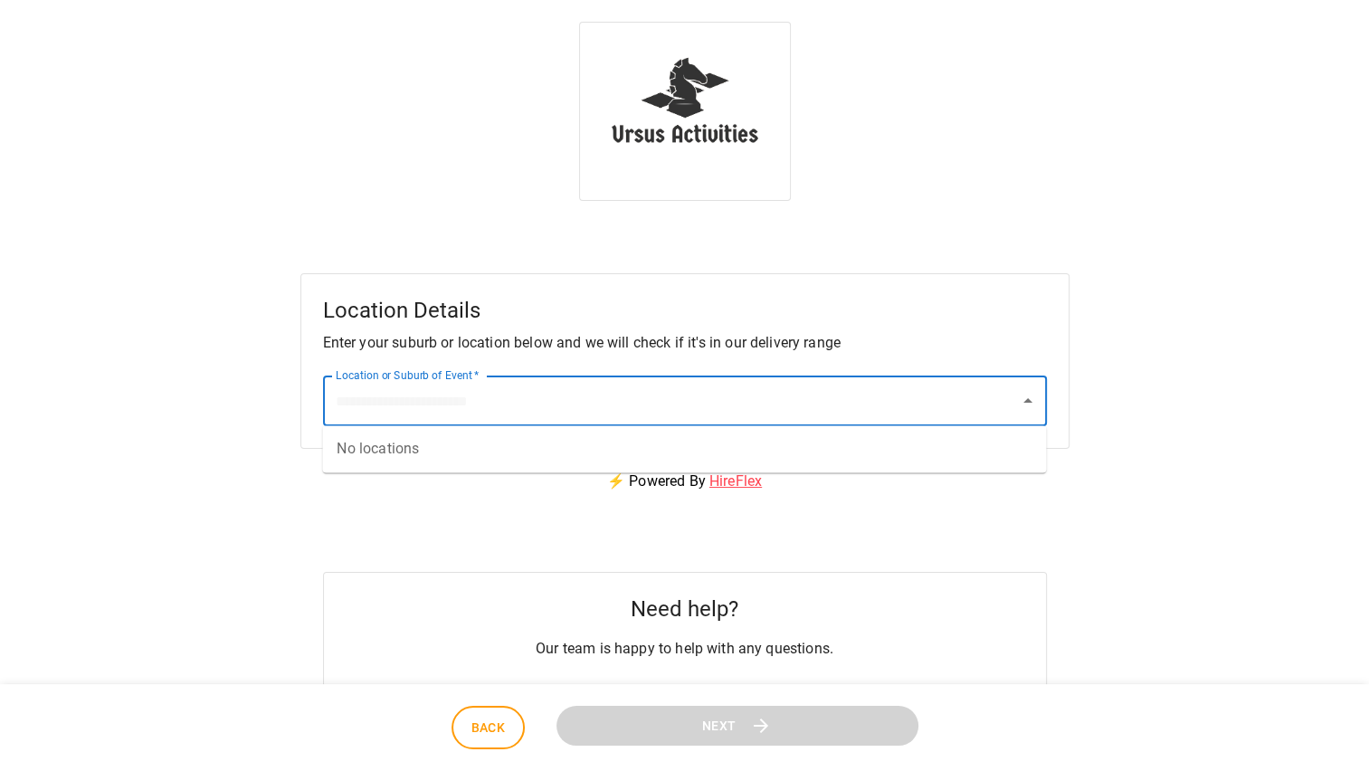
click at [1009, 406] on input "Location or Suburb of Event   *" at bounding box center [671, 401] width 680 height 34
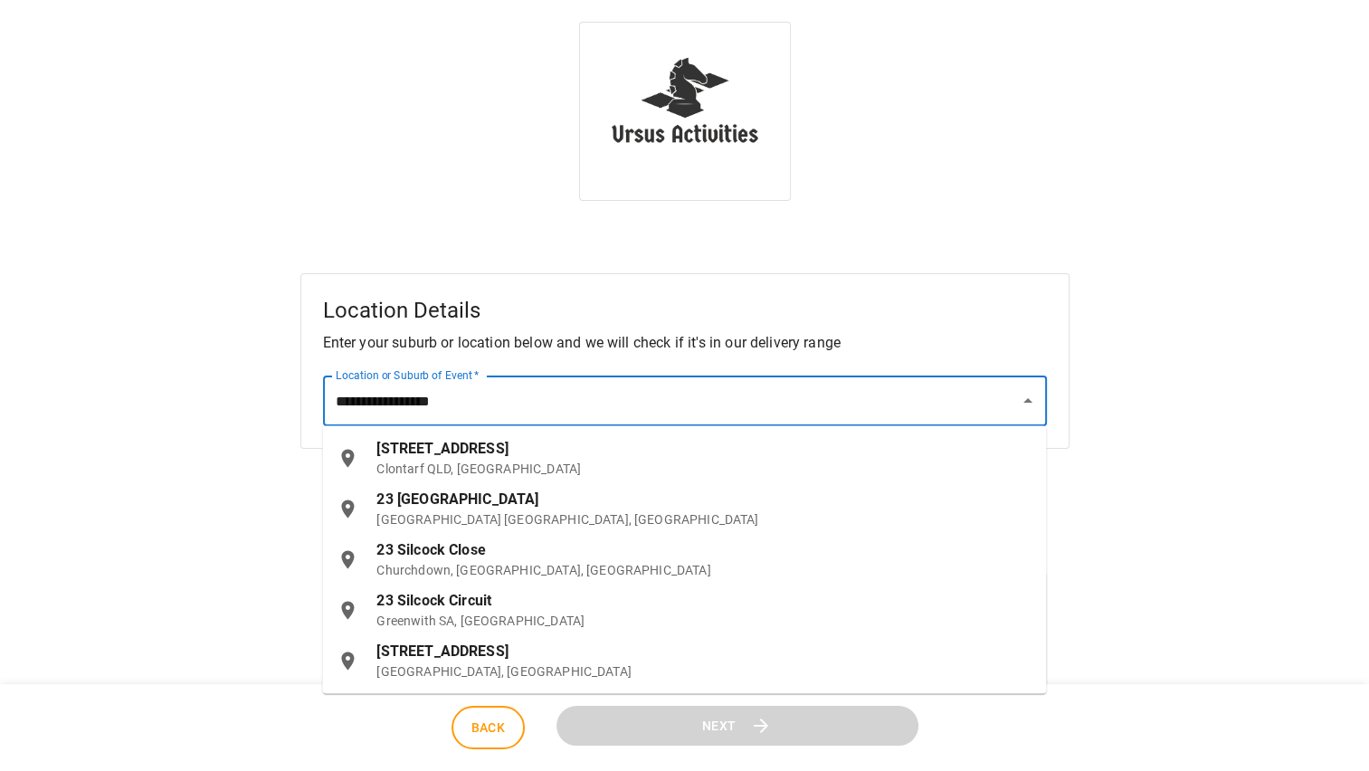
click at [467, 455] on span "23 Silcock Street" at bounding box center [441, 448] width 131 height 17
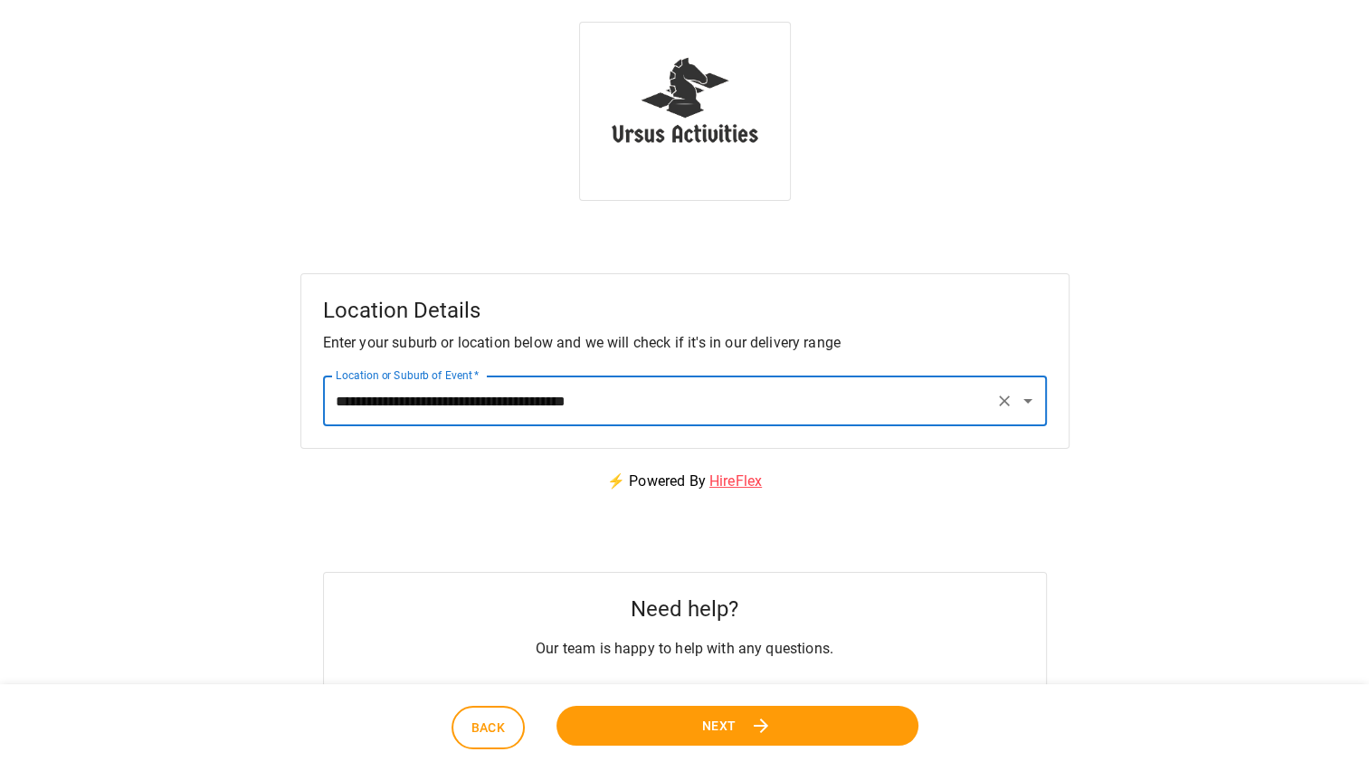
type input "**********"
click at [669, 715] on button "Next" at bounding box center [737, 726] width 362 height 41
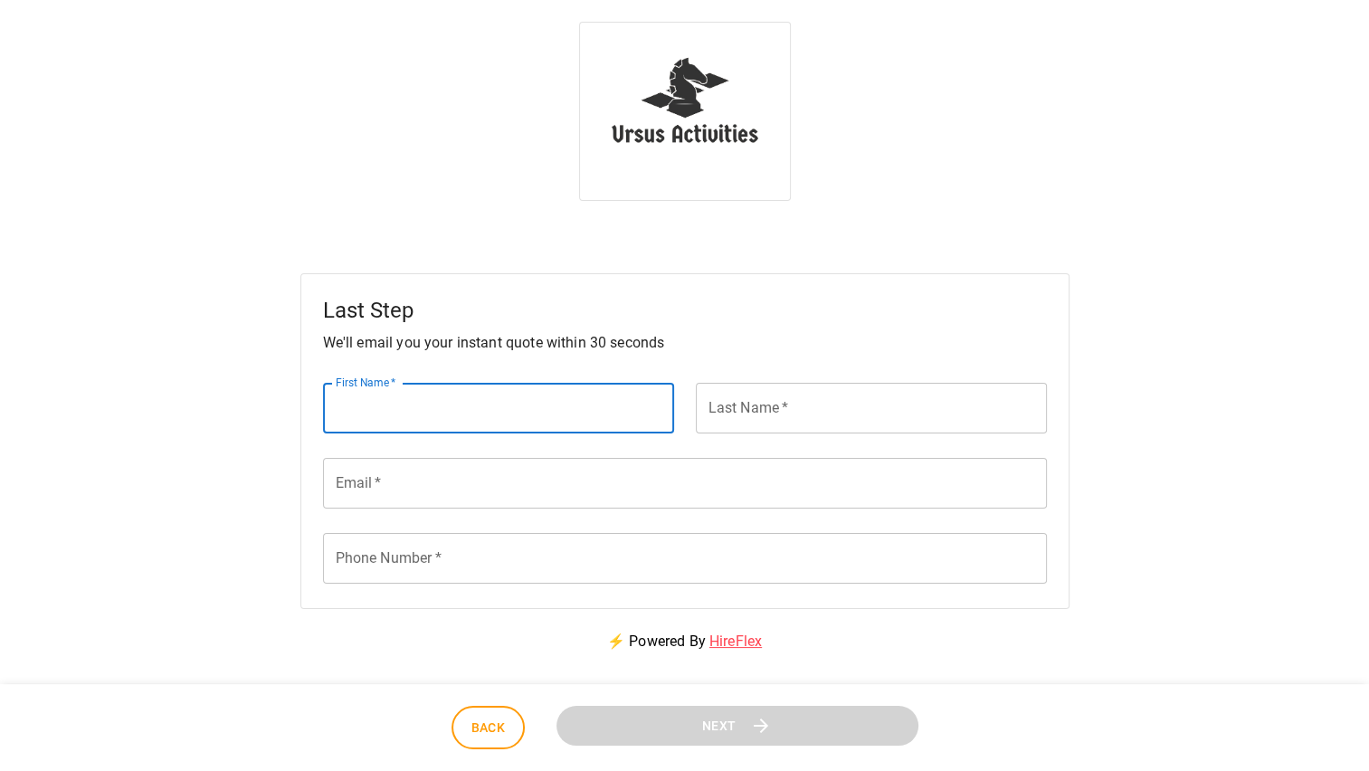
click at [425, 402] on input "First Name   *" at bounding box center [498, 408] width 351 height 51
type input "*******"
type input "******"
type input "**********"
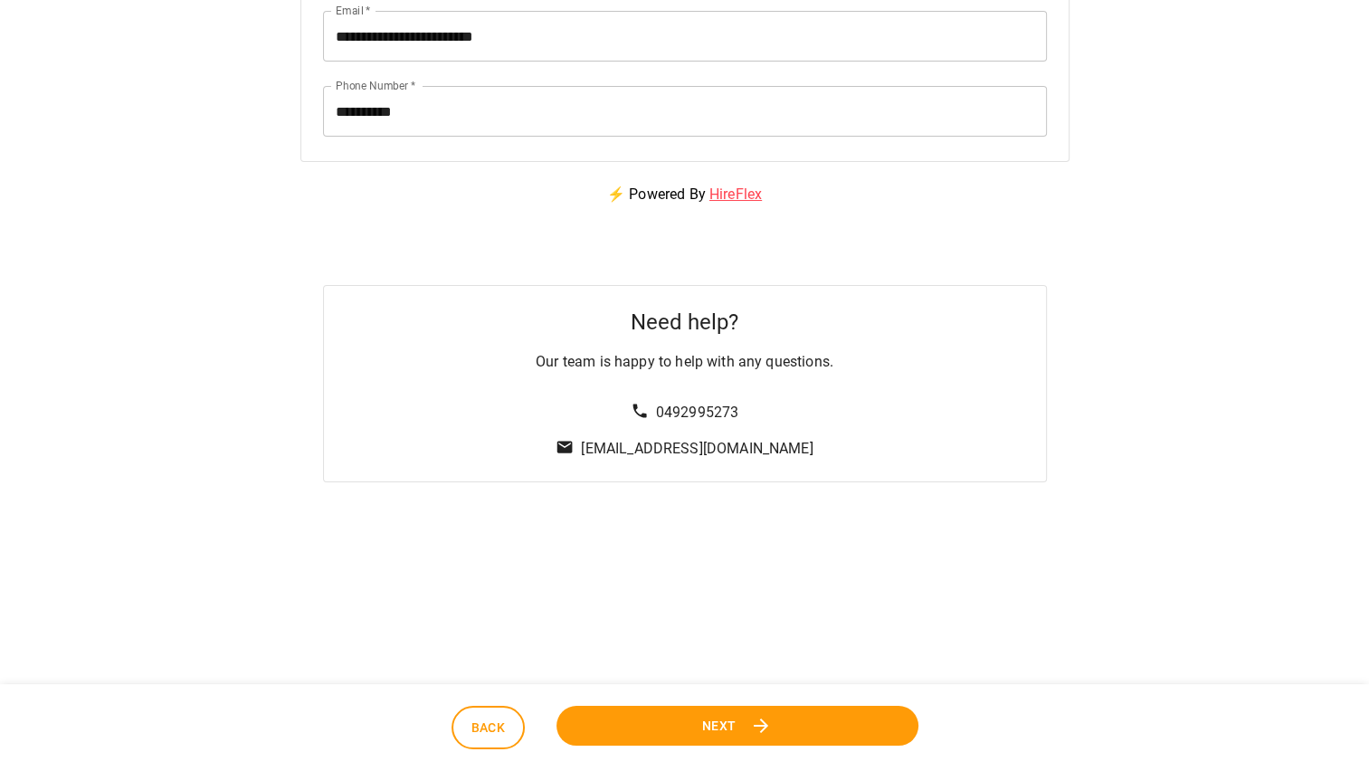
scroll to position [452, 0]
